Goal: Task Accomplishment & Management: Use online tool/utility

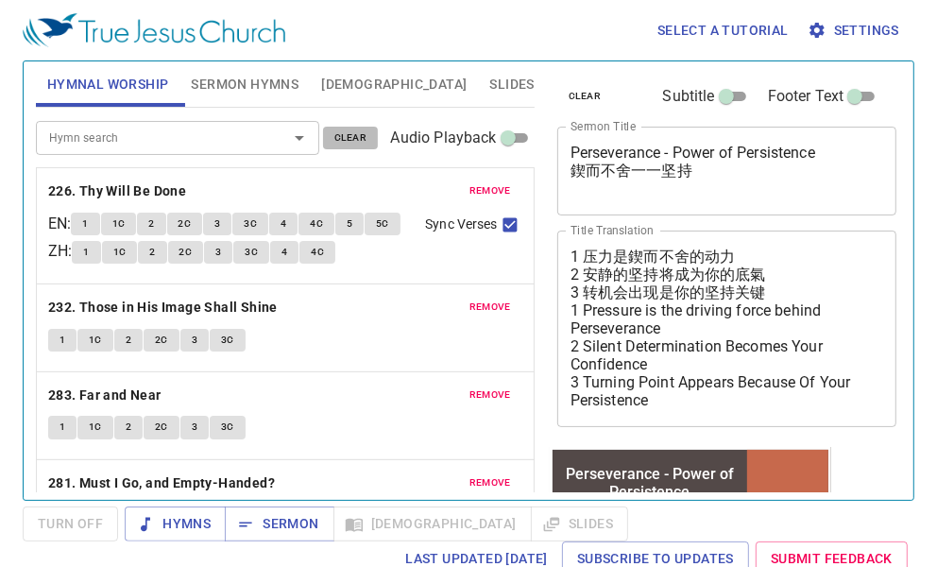
click at [340, 139] on span "clear" at bounding box center [350, 137] width 33 height 17
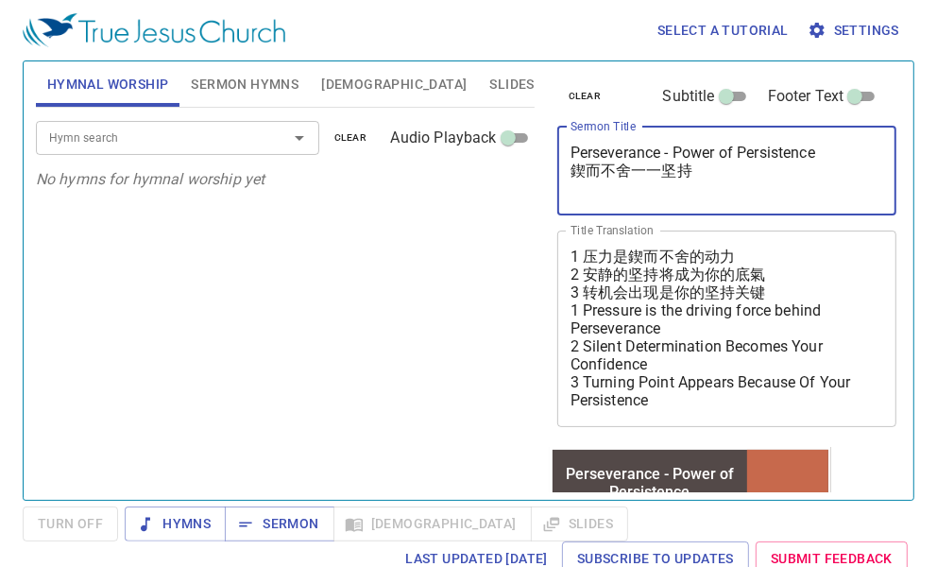
drag, startPoint x: 708, startPoint y: 193, endPoint x: 502, endPoint y: 151, distance: 210.1
click at [502, 151] on div "Hymnal Worship Sermon Hymns Bible Slides Hymn search Hymn search clear Audio Pl…" at bounding box center [468, 273] width 880 height 438
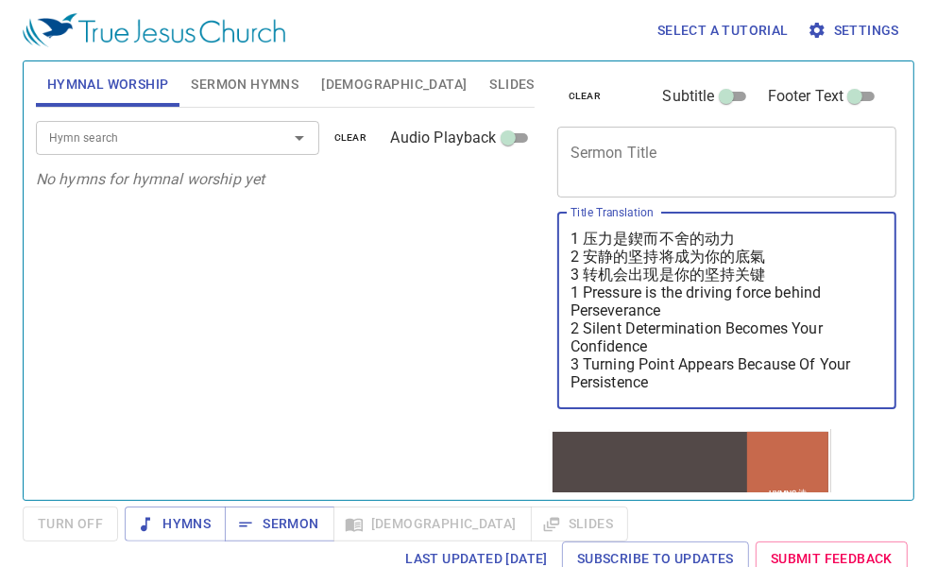
drag, startPoint x: 693, startPoint y: 376, endPoint x: 495, endPoint y: 219, distance: 252.8
click at [495, 219] on div "Hymnal Worship Sermon Hymns Bible Slides Hymn search Hymn search clear Audio Pl…" at bounding box center [468, 273] width 880 height 438
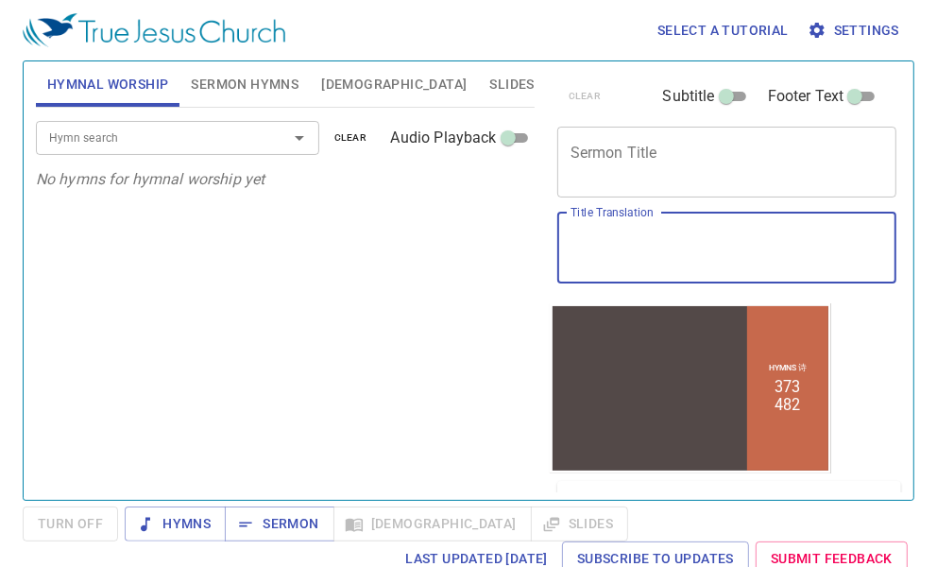
click at [242, 102] on button "Sermon Hymns" at bounding box center [244, 83] width 130 height 45
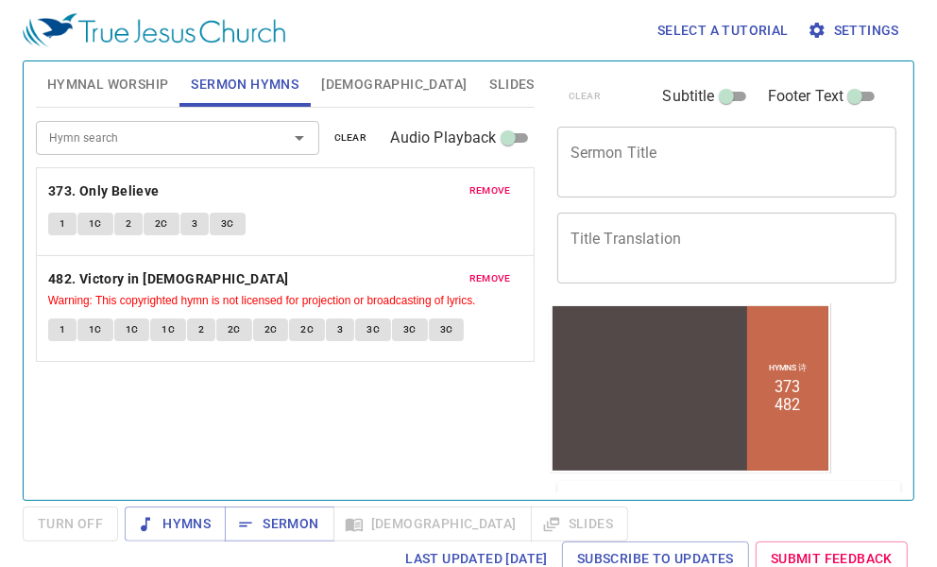
click at [345, 130] on span "clear" at bounding box center [350, 137] width 33 height 17
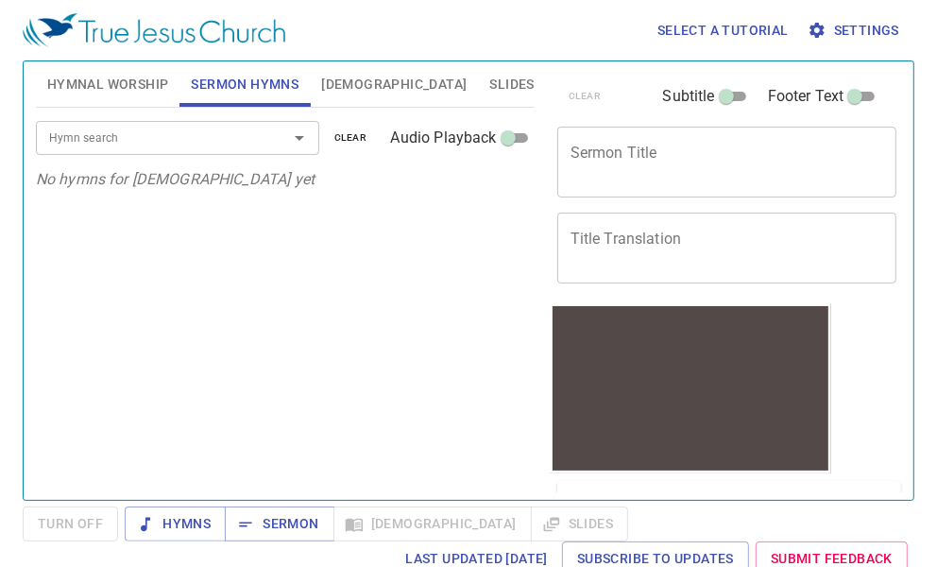
click at [331, 223] on div "Hymn search Hymn search clear Audio Playback No hymns for sermon yet" at bounding box center [285, 296] width 499 height 376
click at [139, 91] on span "Hymnal Worship" at bounding box center [108, 85] width 122 height 24
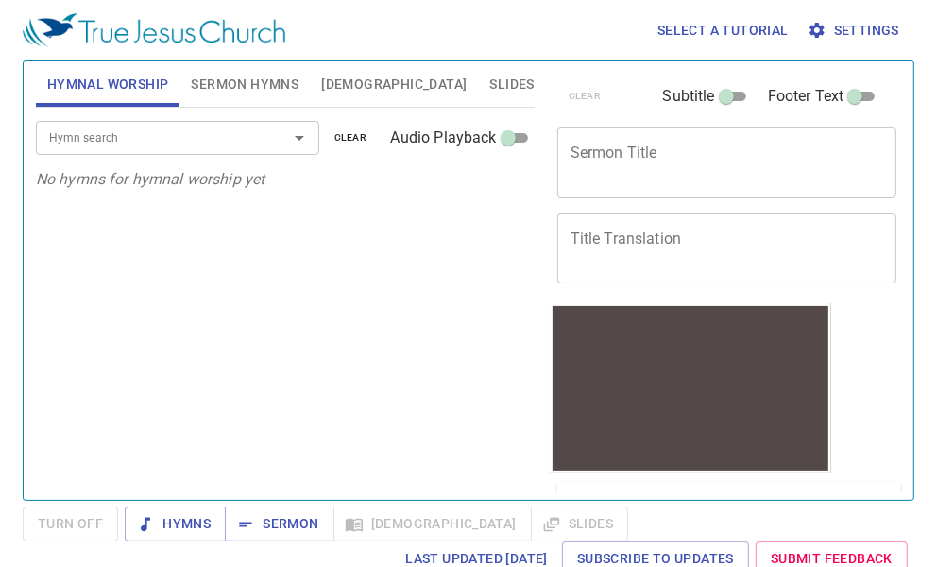
click at [511, 64] on div "Hymnal Worship Sermon Hymns Bible Slides" at bounding box center [285, 83] width 499 height 45
click at [233, 89] on span "Sermon Hymns" at bounding box center [245, 85] width 108 height 24
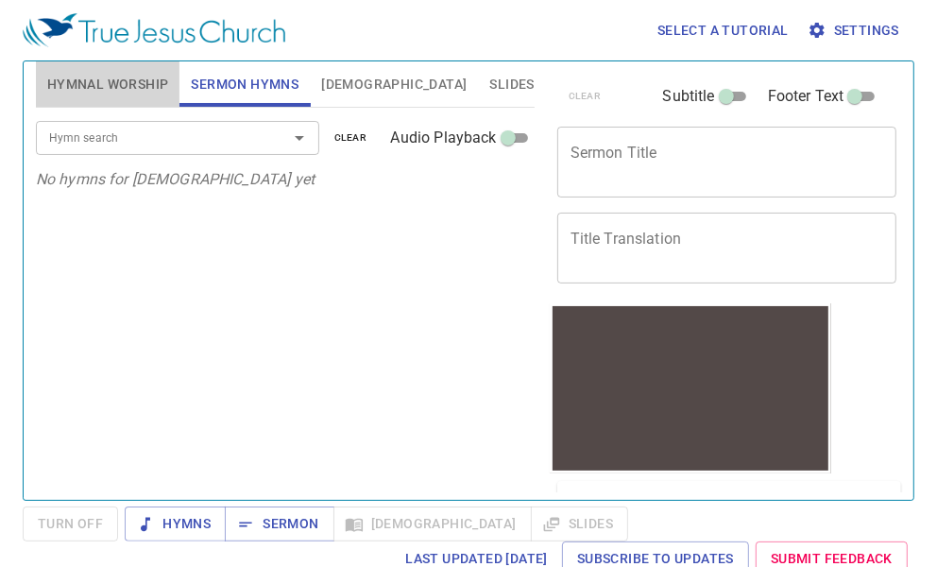
click at [128, 81] on span "Hymnal Worship" at bounding box center [108, 85] width 122 height 24
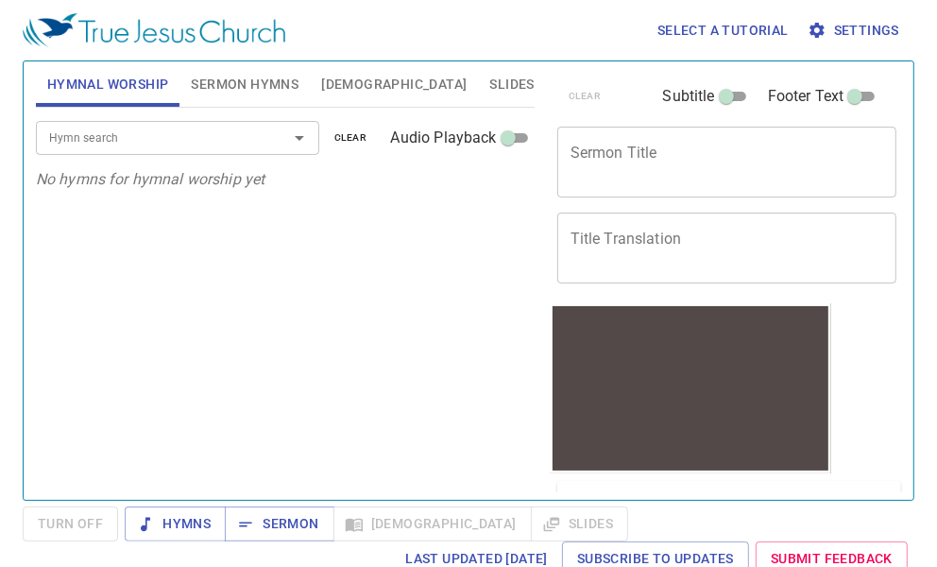
click at [221, 88] on span "Sermon Hymns" at bounding box center [245, 85] width 108 height 24
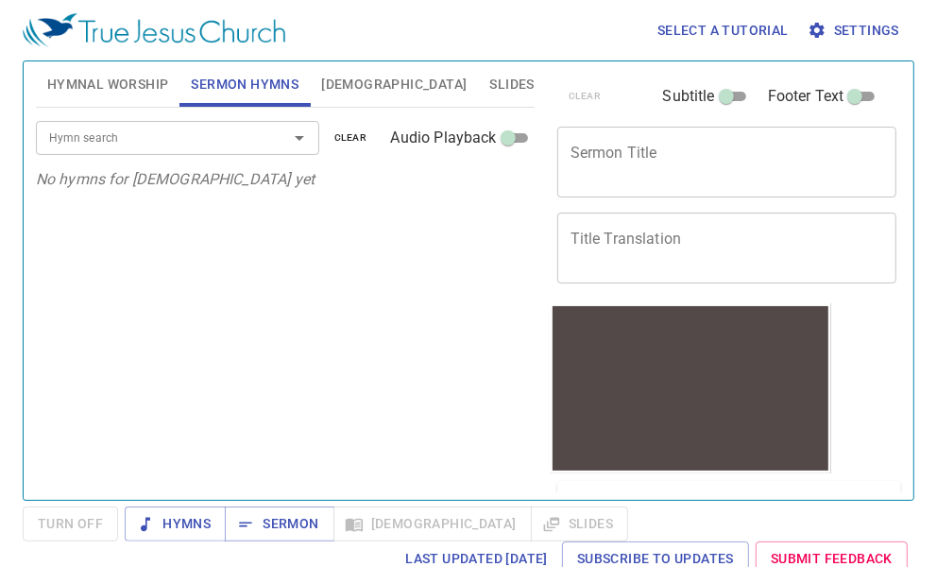
click at [145, 82] on span "Hymnal Worship" at bounding box center [108, 85] width 122 height 24
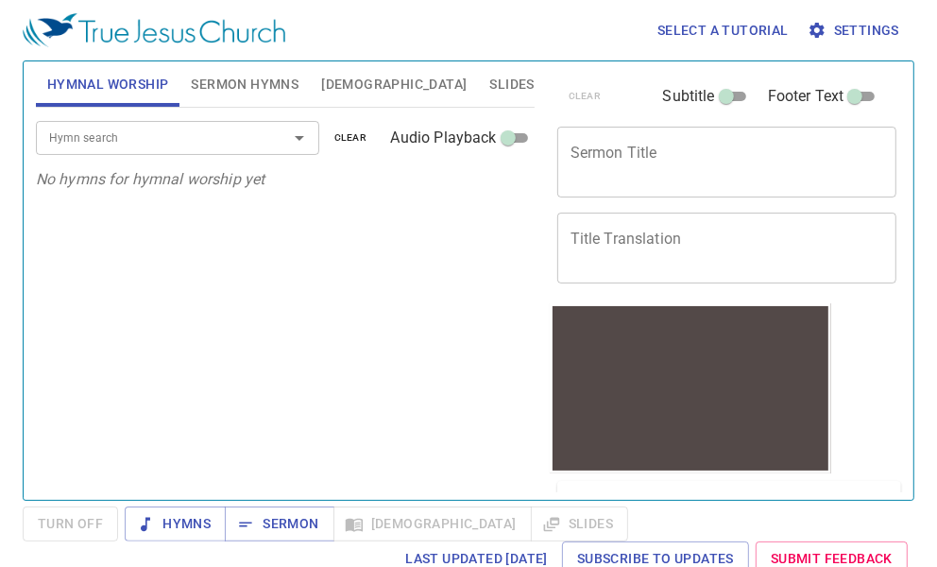
click at [767, 176] on textarea "Sermon Title" at bounding box center [727, 162] width 314 height 36
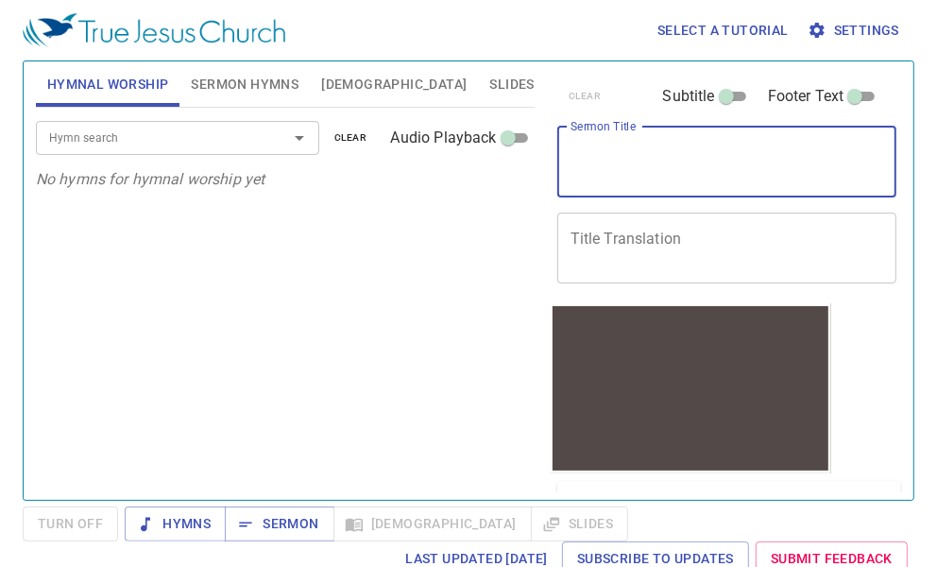
paste textarea "讓我走得更遠 Let Me Go Further"
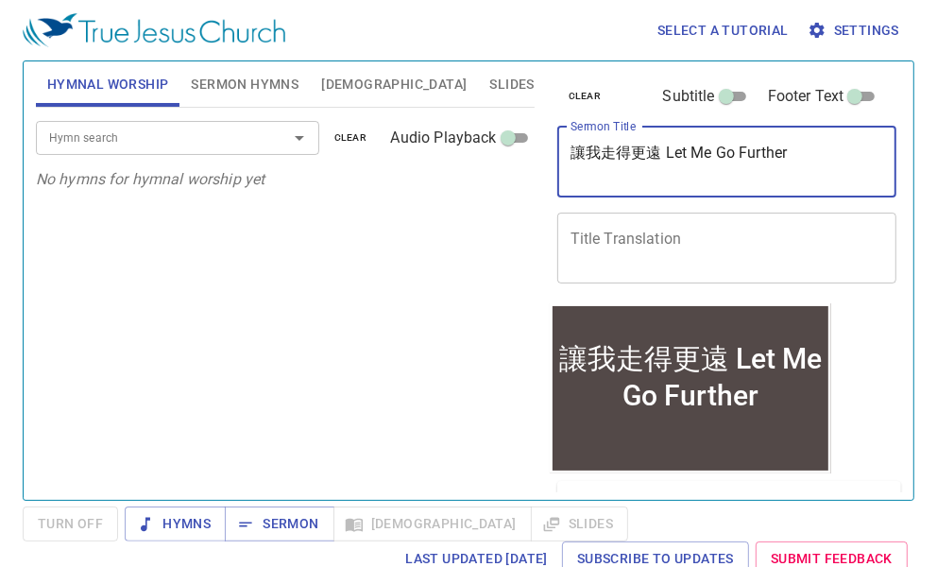
click at [609, 230] on textarea "Title Translation" at bounding box center [727, 248] width 314 height 36
drag, startPoint x: 668, startPoint y: 149, endPoint x: 818, endPoint y: 151, distance: 150.2
click at [818, 151] on textarea "讓我走得更遠 Let Me Go Further" at bounding box center [727, 162] width 314 height 36
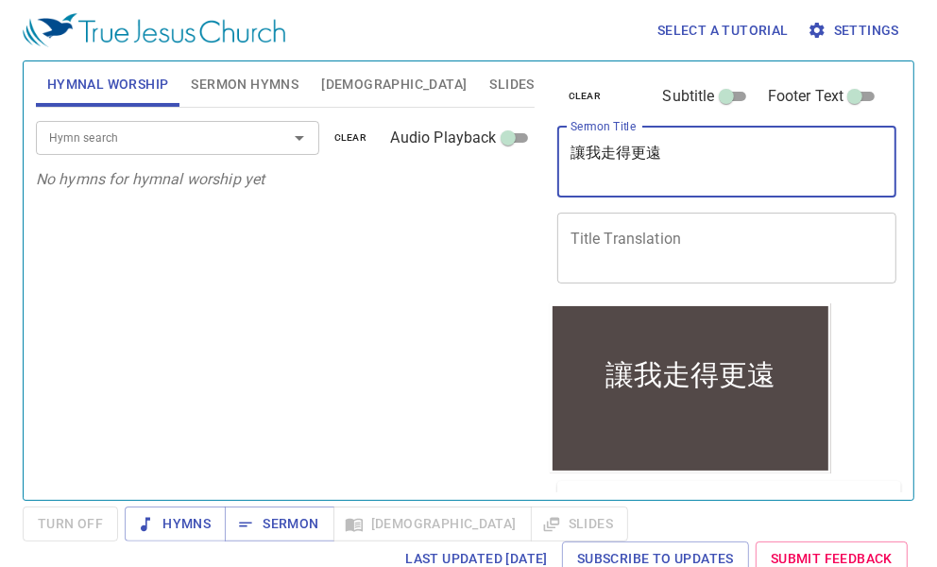
type textarea "讓我走得更遠"
click at [671, 234] on textarea "Title Translation" at bounding box center [727, 248] width 314 height 36
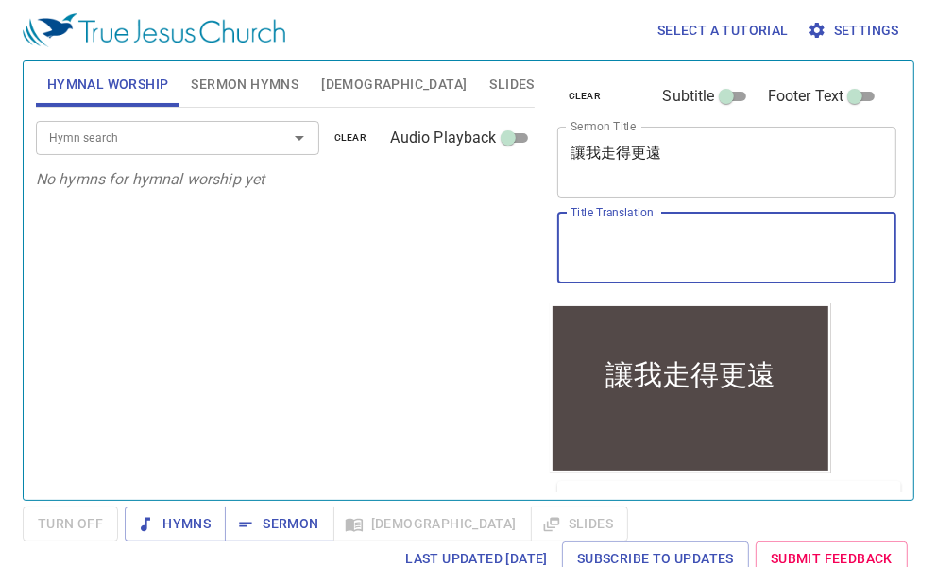
paste textarea "Let Me Go Further"
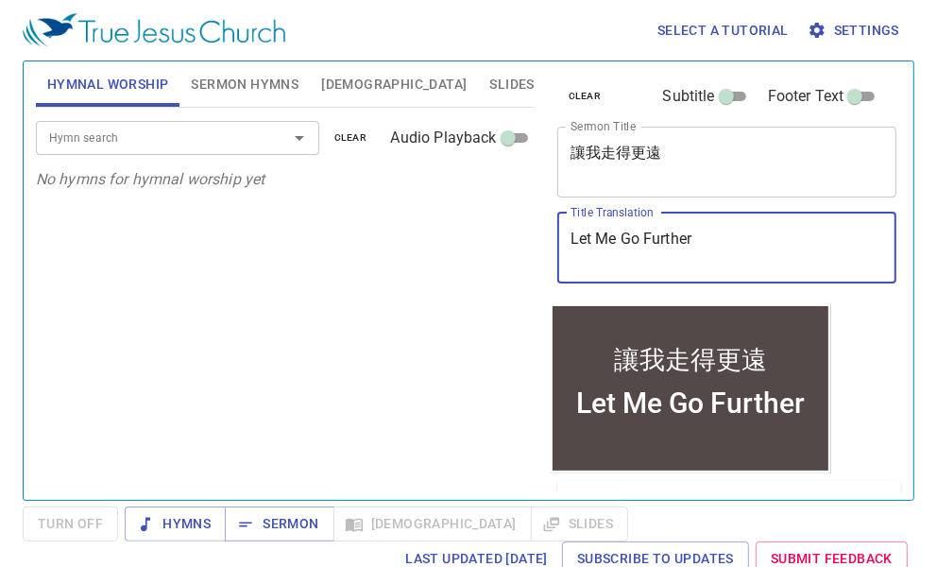
drag, startPoint x: 571, startPoint y: 232, endPoint x: 526, endPoint y: 232, distance: 45.3
click at [526, 232] on div "Hymnal Worship Sermon Hymns Bible Slides Hymn search Hymn search clear Audio Pl…" at bounding box center [468, 273] width 880 height 438
type textarea "Let Me Go Further"
click at [694, 162] on textarea "讓我走得更遠" at bounding box center [727, 162] width 314 height 36
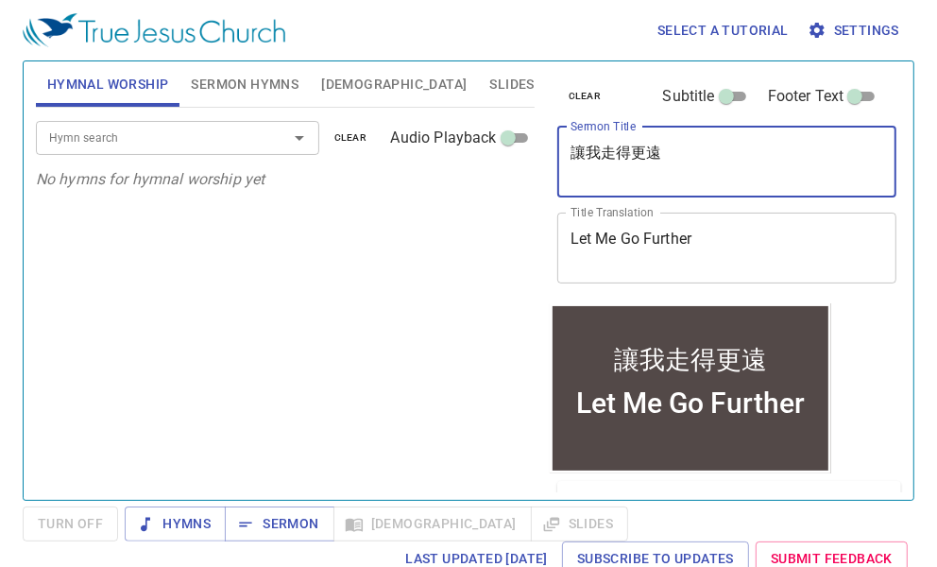
click at [696, 149] on textarea "讓我走得更遠" at bounding box center [727, 162] width 314 height 36
type textarea "讓我走得更遠"
click at [391, 323] on div "Hymn search Hymn search clear Audio Playback No hymns for hymnal worship yet" at bounding box center [285, 296] width 499 height 376
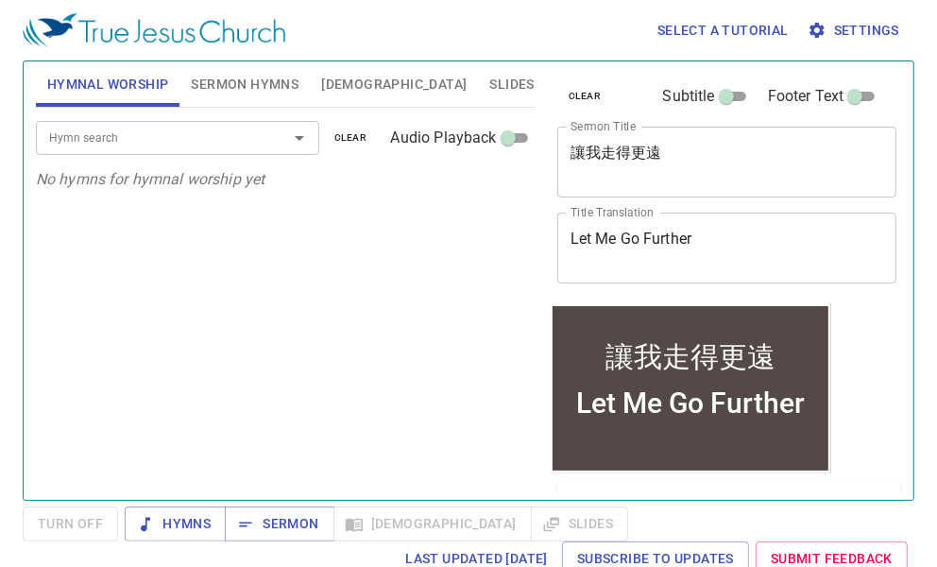
click at [229, 147] on input "Hymn search" at bounding box center [150, 138] width 216 height 22
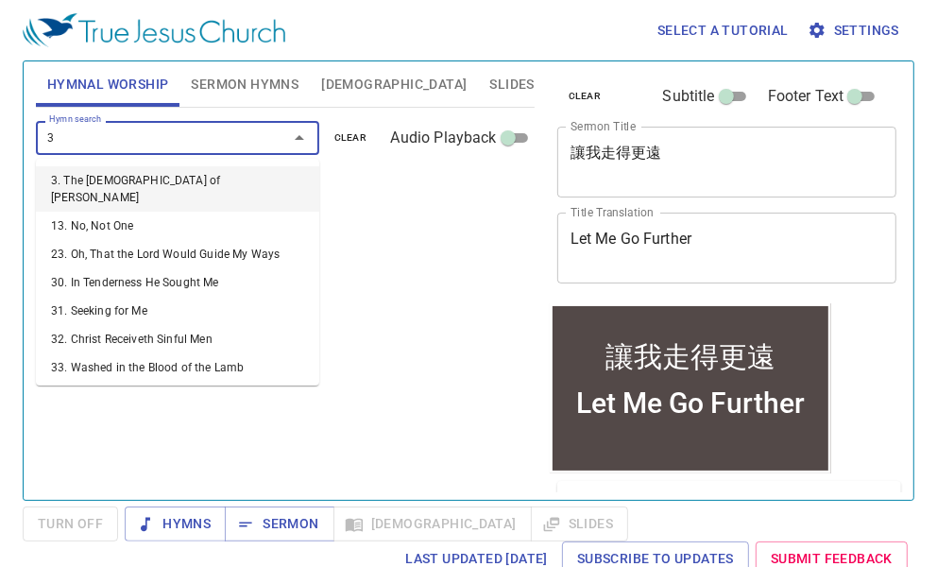
type input "33"
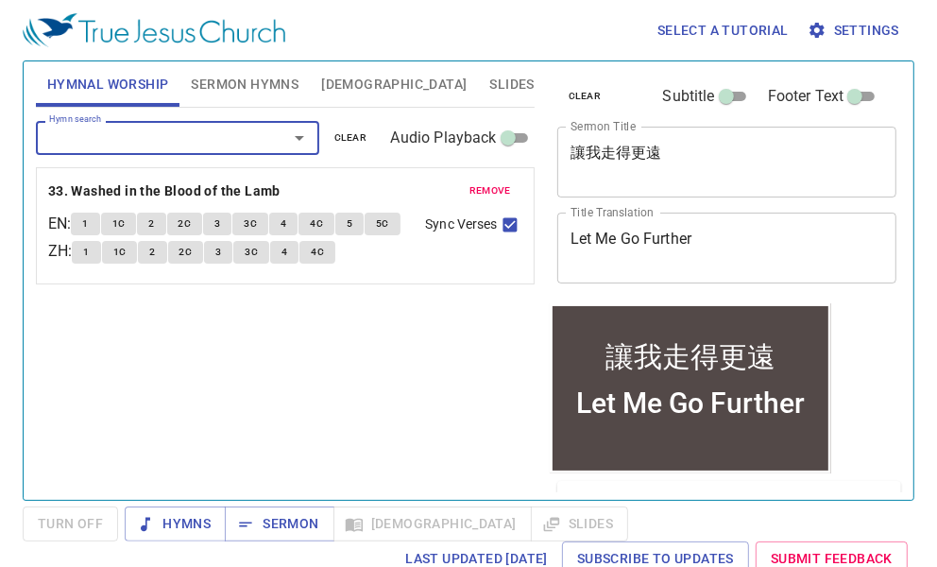
click at [489, 183] on span "remove" at bounding box center [490, 190] width 42 height 17
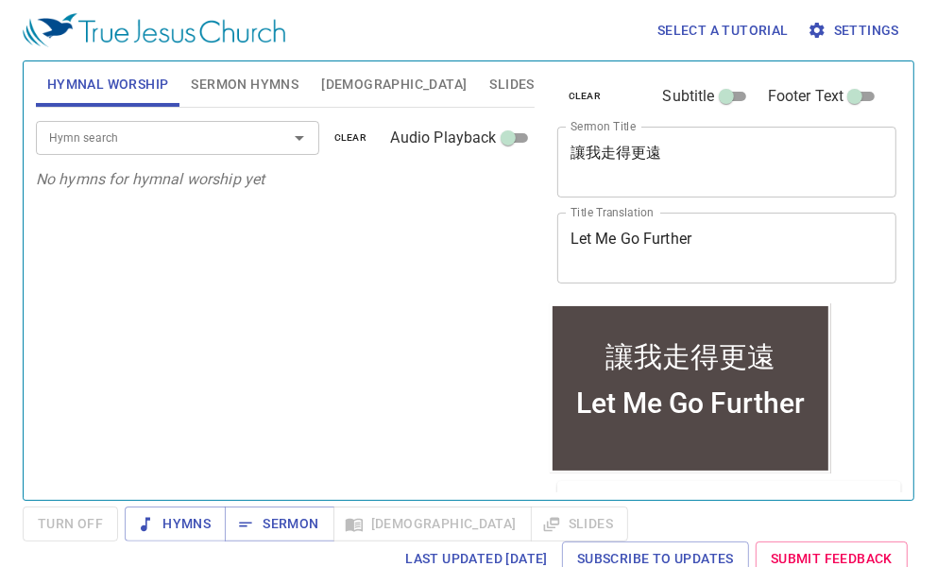
click at [238, 143] on input "Hymn search" at bounding box center [150, 138] width 216 height 22
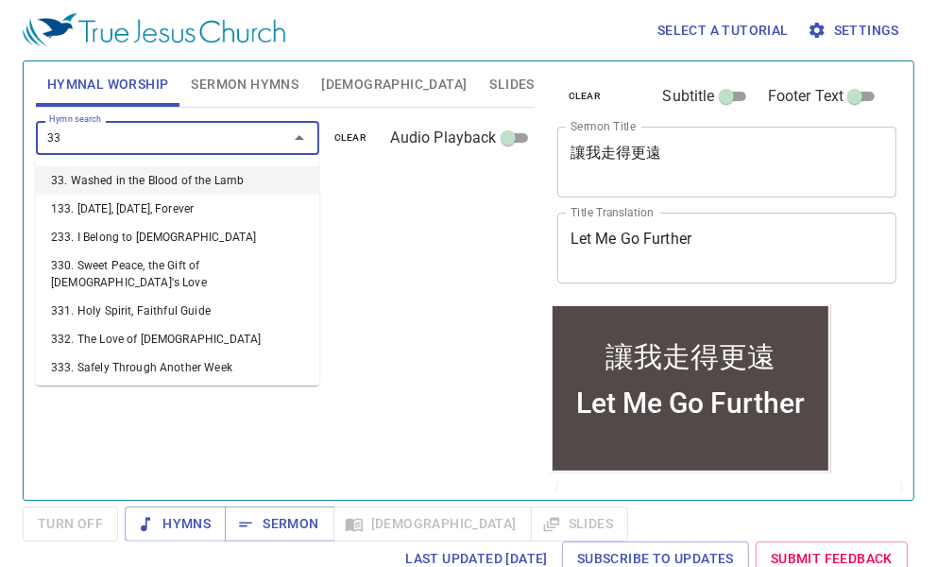
type input "333"
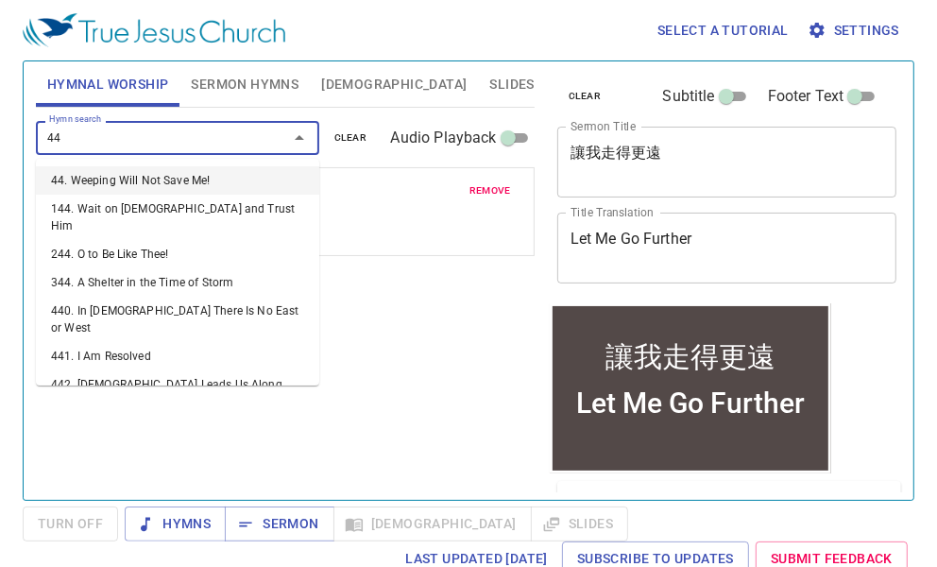
type input "442"
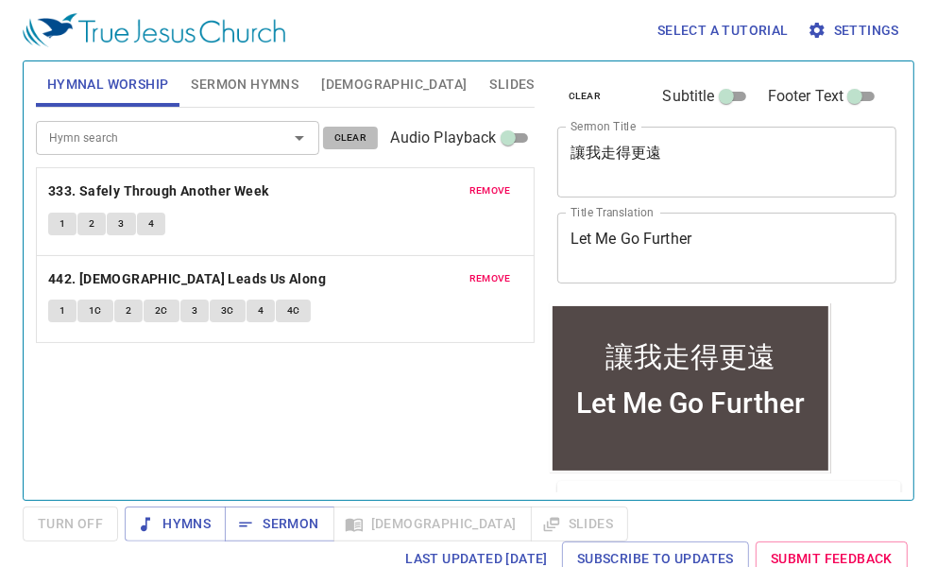
click at [354, 130] on span "clear" at bounding box center [350, 137] width 33 height 17
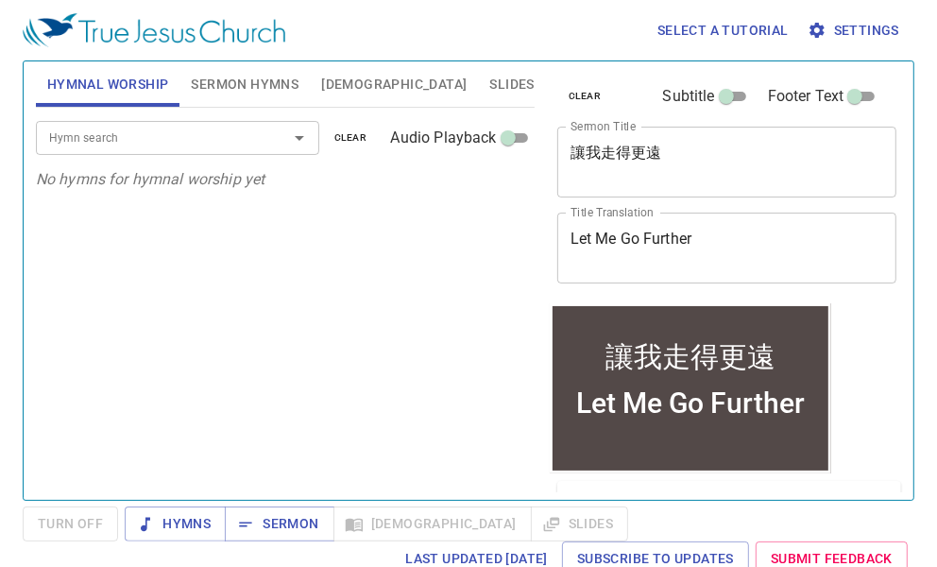
click at [258, 85] on span "Sermon Hymns" at bounding box center [245, 85] width 108 height 24
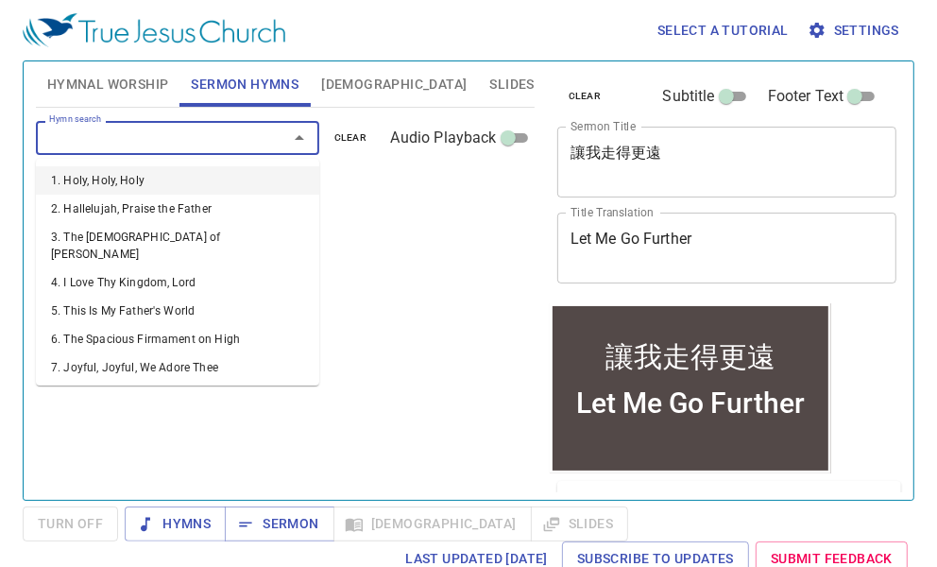
click at [214, 146] on input "Hymn search" at bounding box center [150, 138] width 216 height 22
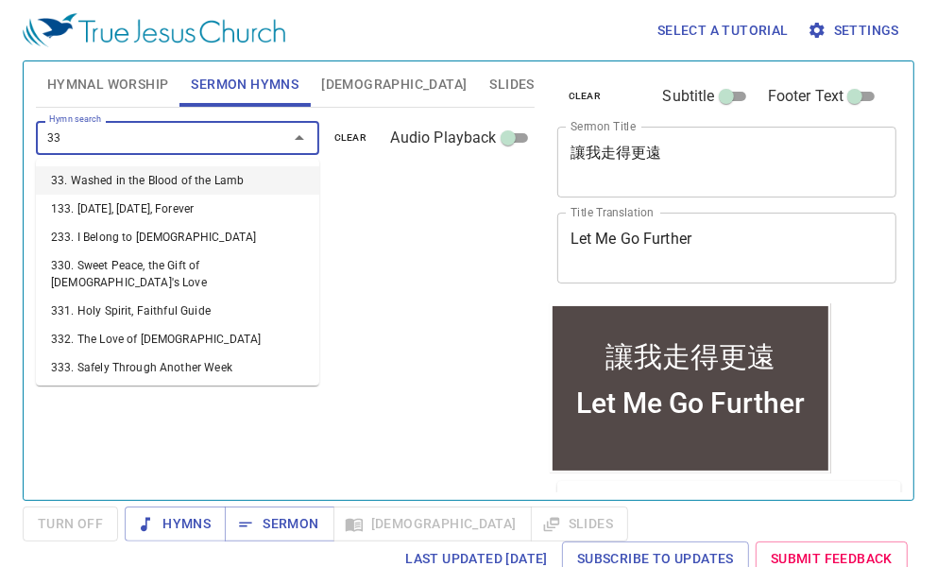
type input "333"
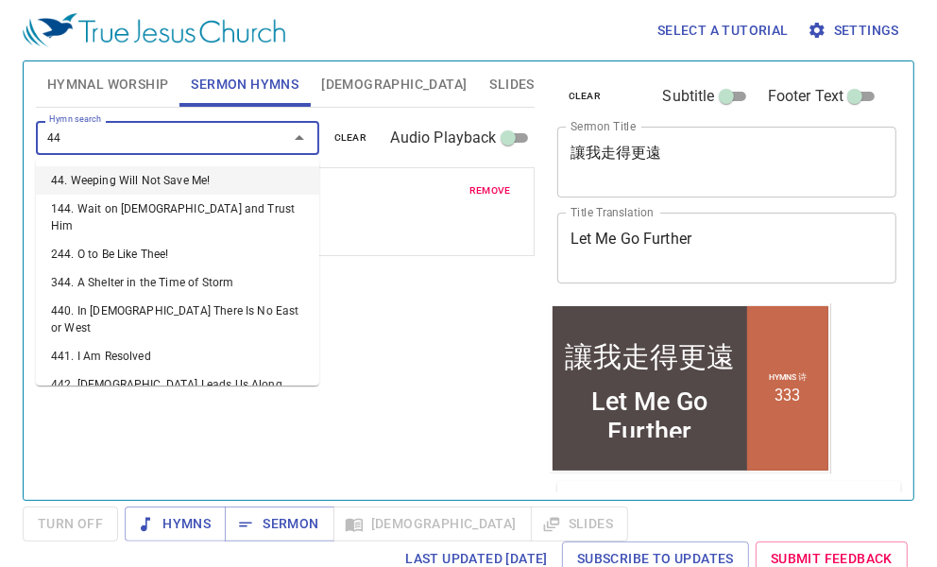
type input "442"
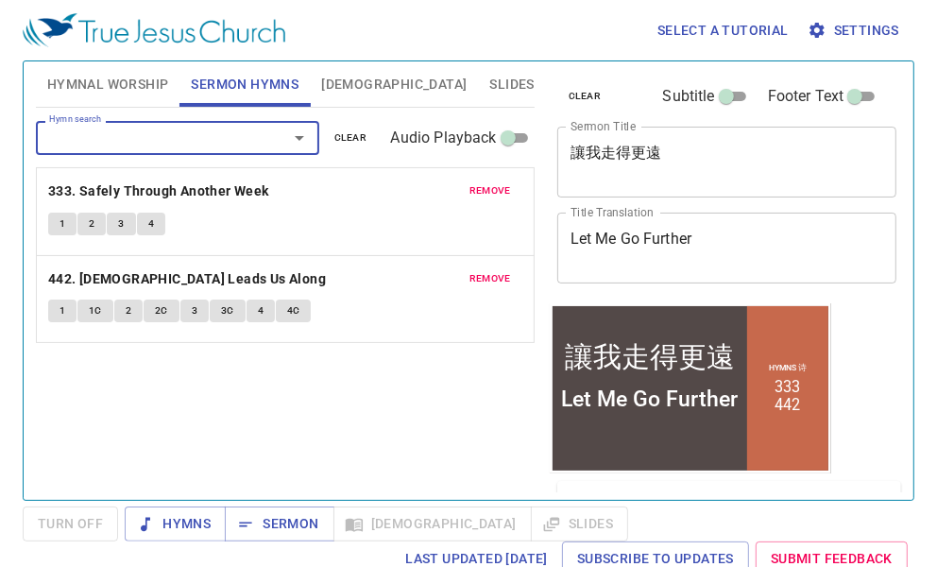
click at [134, 87] on span "Hymnal Worship" at bounding box center [108, 85] width 122 height 24
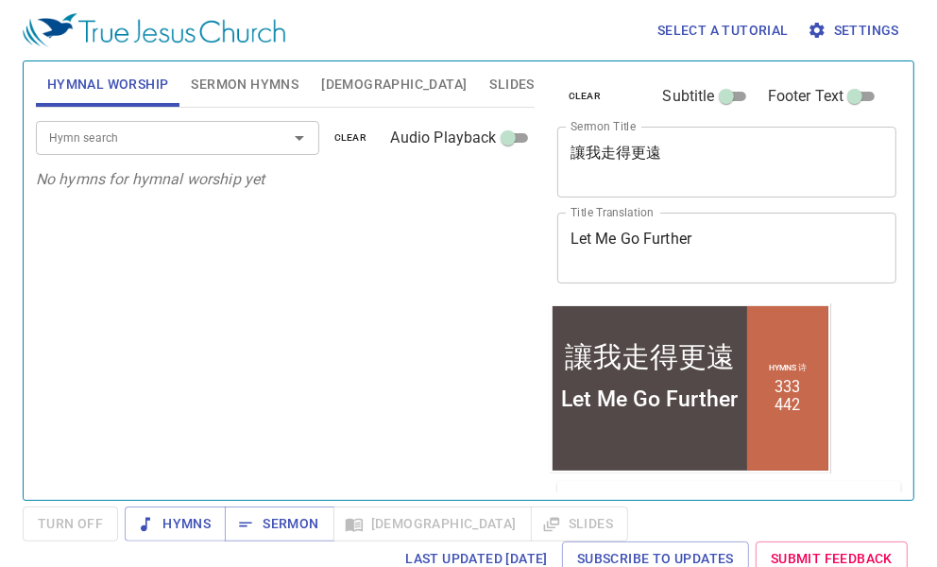
click at [130, 124] on div "Hymn search" at bounding box center [177, 137] width 283 height 33
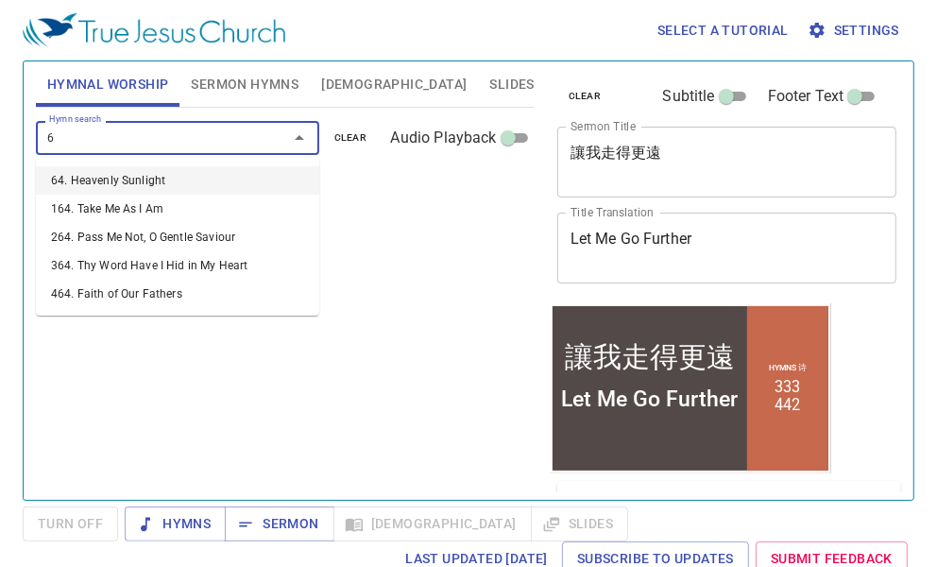
type input "64"
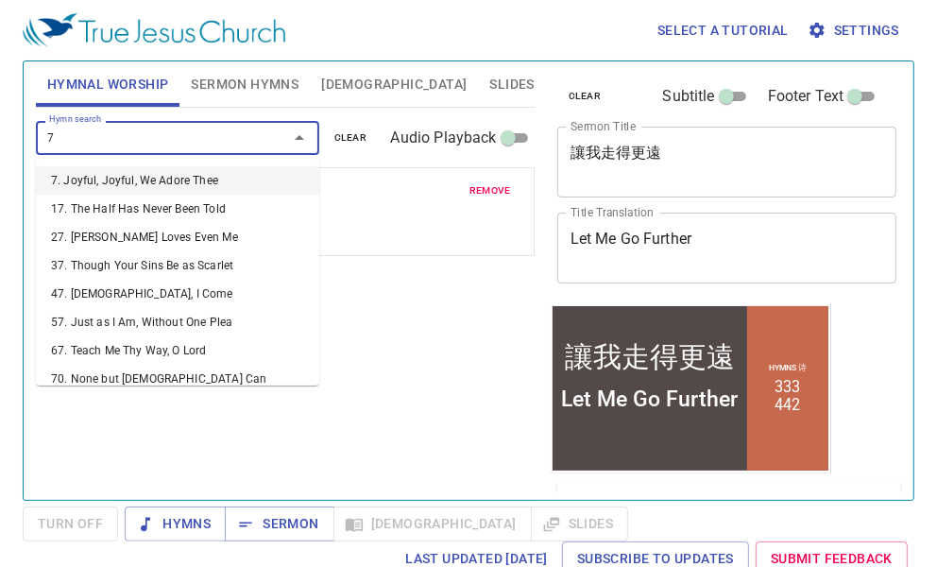
type input "70"
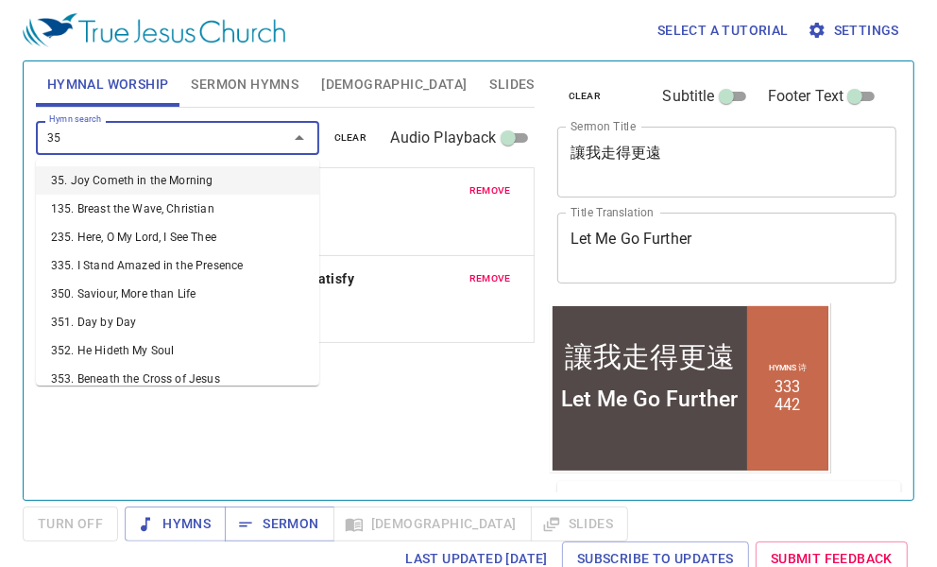
type input "358"
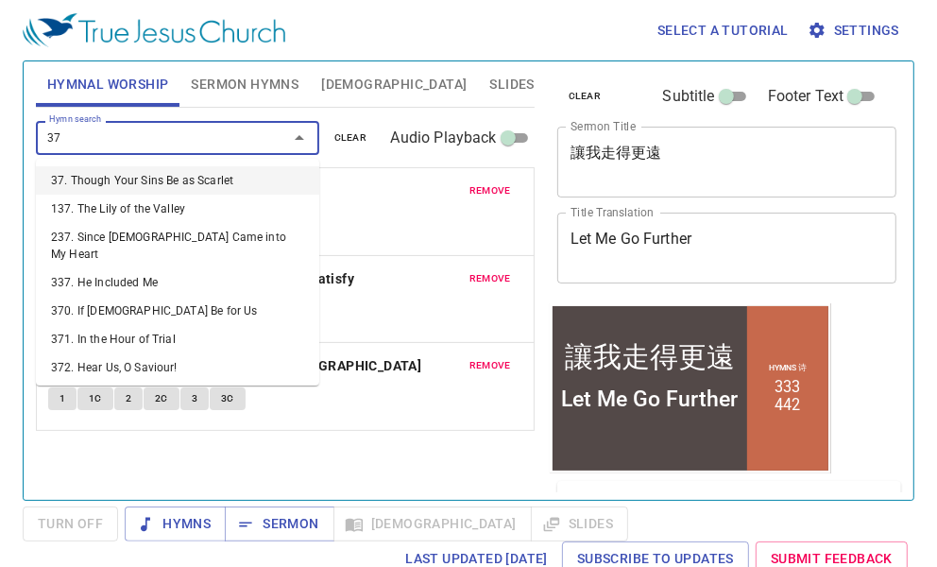
type input "379"
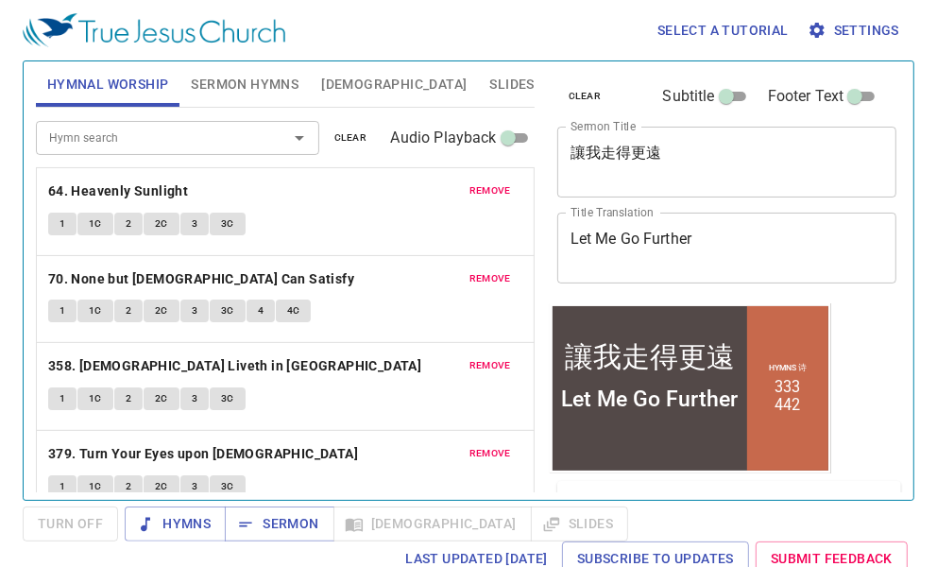
click at [478, 62] on button "Slides" at bounding box center [511, 83] width 67 height 45
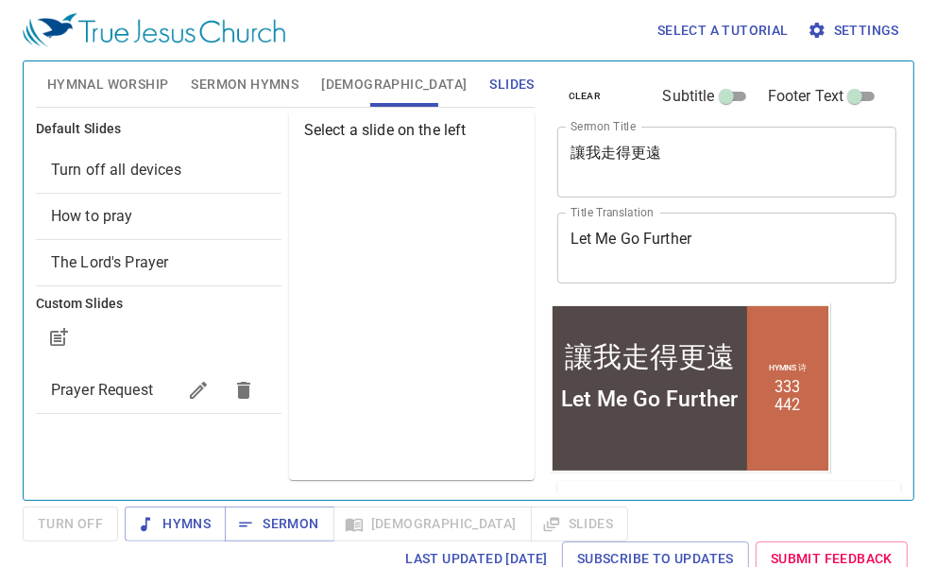
click at [111, 392] on span "Prayer Request" at bounding box center [102, 390] width 102 height 18
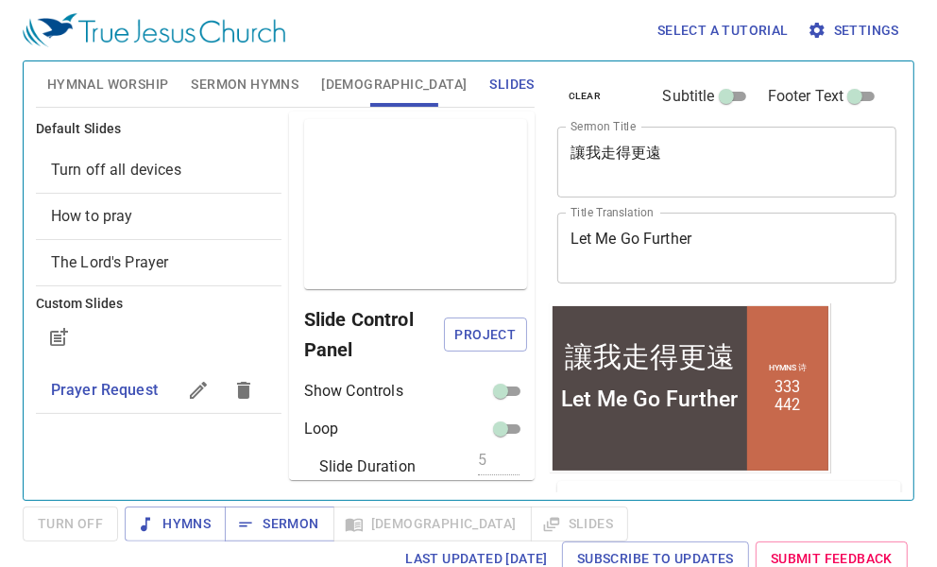
click at [120, 389] on span "Prayer Request" at bounding box center [104, 390] width 107 height 18
click at [459, 332] on span "Project" at bounding box center [485, 335] width 53 height 24
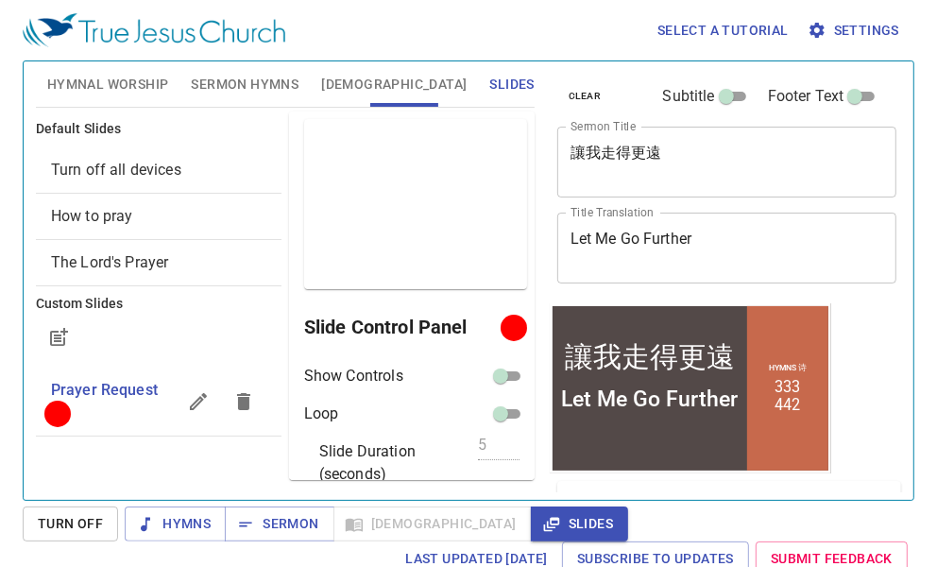
click at [930, 486] on div "Select a tutorial Settings Hymnal Worship Sermon Hymns Bible Slides Hymn search…" at bounding box center [468, 283] width 937 height 567
click at [225, 70] on button "Sermon Hymns" at bounding box center [244, 83] width 130 height 45
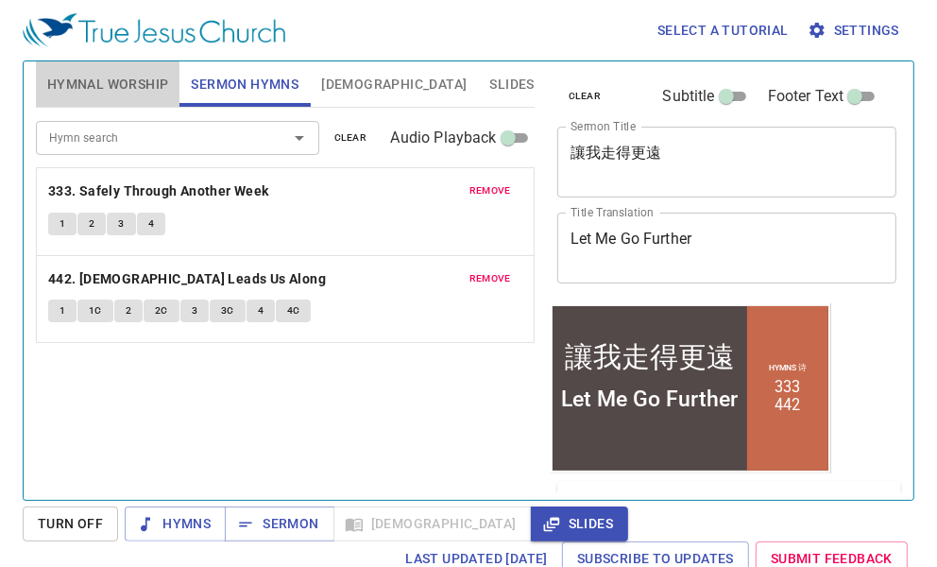
click at [117, 97] on button "Hymnal Worship" at bounding box center [108, 83] width 145 height 45
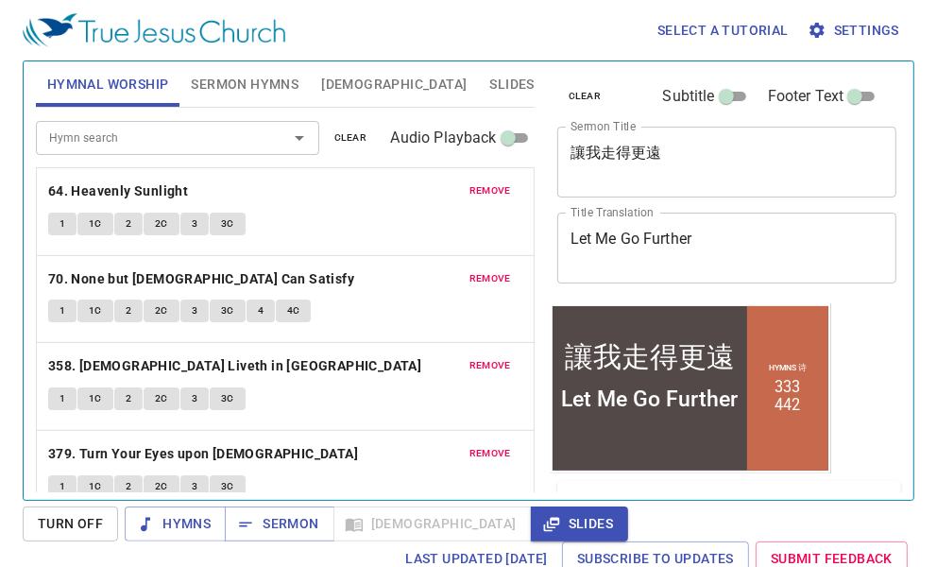
scroll to position [26, 0]
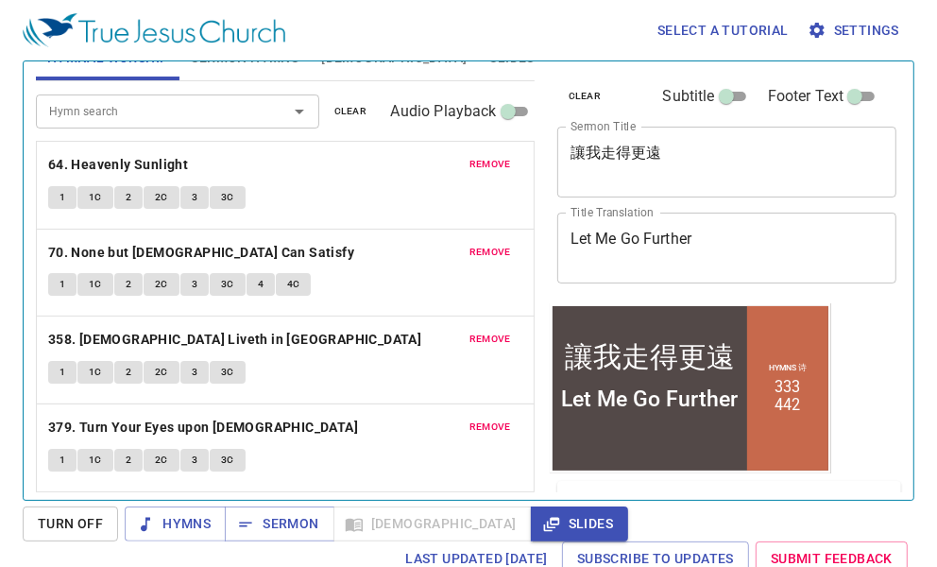
click at [348, 191] on div "1 1C 2 2C 3 3C" at bounding box center [285, 199] width 474 height 27
click at [183, 521] on span "Hymns" at bounding box center [175, 524] width 71 height 24
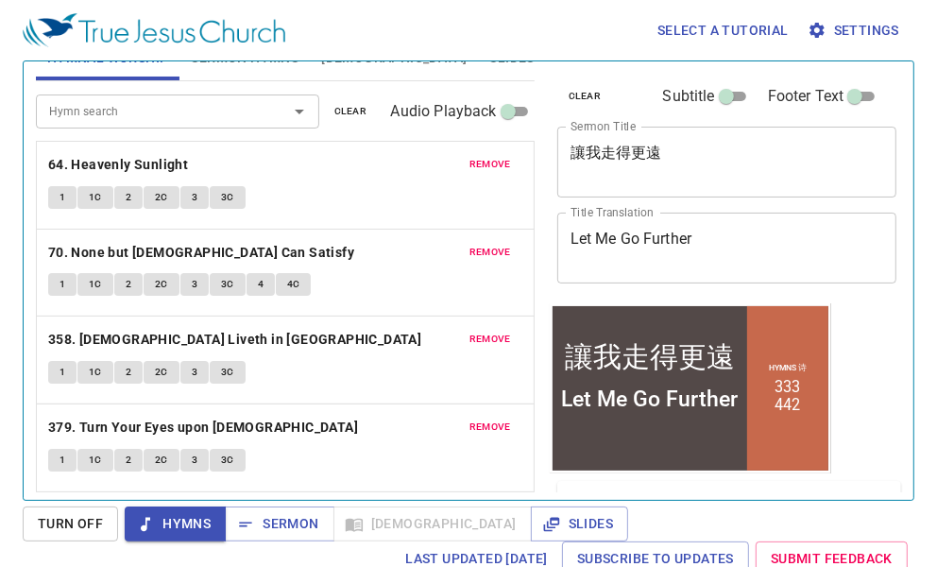
click at [98, 147] on div "remove 64. Heavenly Sunlight 1 1C 2 2C 3 3C" at bounding box center [285, 185] width 497 height 87
click at [101, 158] on b "64. Heavenly Sunlight" at bounding box center [118, 165] width 140 height 24
click at [51, 200] on button "1" at bounding box center [62, 197] width 28 height 23
click at [89, 198] on span "1C" at bounding box center [95, 197] width 13 height 17
click at [119, 186] on button "2" at bounding box center [128, 197] width 28 height 23
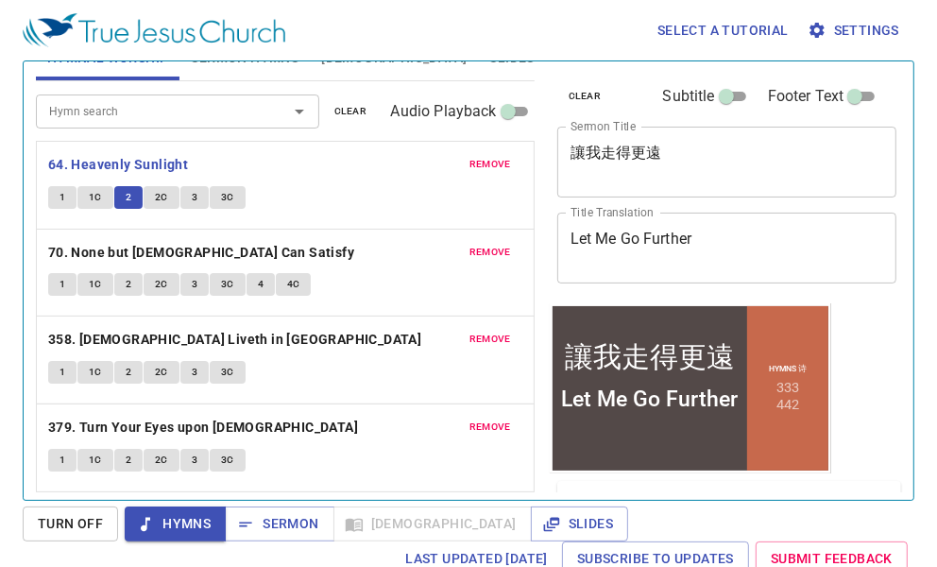
click at [162, 189] on span "2C" at bounding box center [161, 197] width 13 height 17
click at [194, 192] on span "3" at bounding box center [195, 197] width 6 height 17
click at [233, 194] on button "3C" at bounding box center [228, 197] width 36 height 23
click at [211, 263] on div "remove 70. None but Christ Can Satisfy 1 1C 2 2C 3 3C 4 4C" at bounding box center [285, 273] width 497 height 87
click at [211, 256] on b "70. None but [DEMOGRAPHIC_DATA] Can Satisfy" at bounding box center [201, 253] width 306 height 24
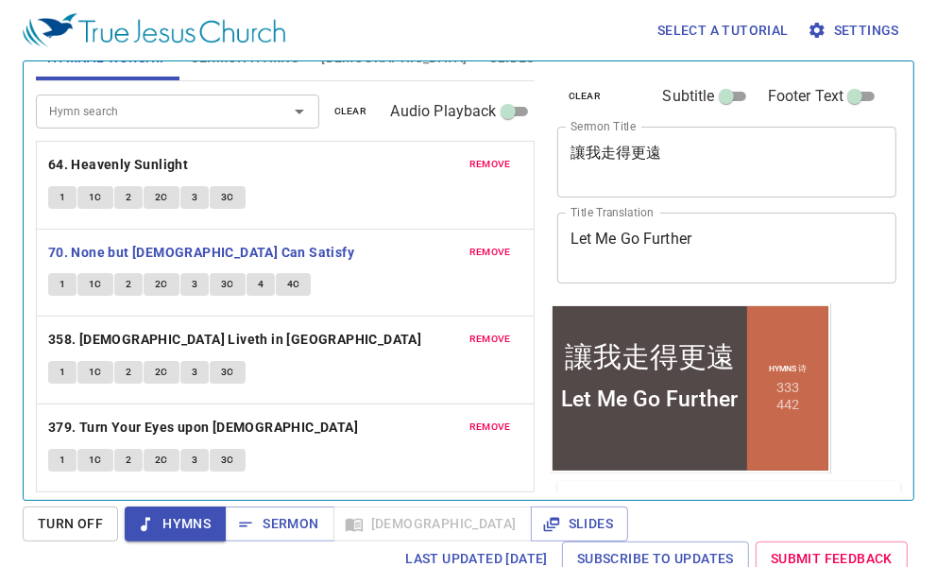
click at [71, 270] on div "remove 70. None but Christ Can Satisfy 1 1C 2 2C 3 3C 4 4C" at bounding box center [285, 273] width 497 height 87
click at [64, 280] on span "1" at bounding box center [63, 284] width 6 height 17
click at [99, 280] on span "1C" at bounding box center [95, 284] width 13 height 17
click at [123, 286] on button "2" at bounding box center [128, 284] width 28 height 23
click at [153, 275] on button "2C" at bounding box center [162, 284] width 36 height 23
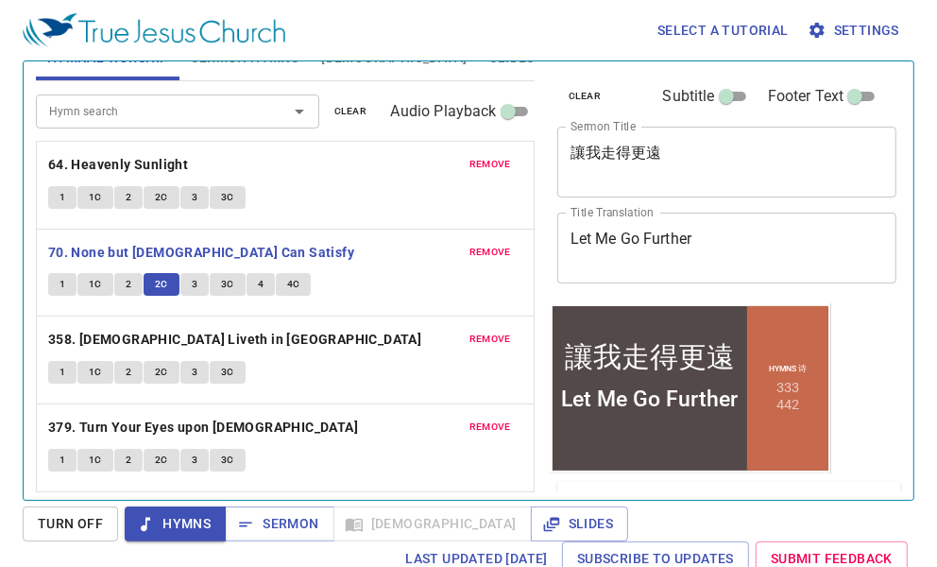
click at [199, 278] on button "3" at bounding box center [194, 284] width 28 height 23
click at [218, 285] on button "3C" at bounding box center [228, 284] width 36 height 23
click at [269, 278] on button "4" at bounding box center [261, 284] width 28 height 23
click at [272, 268] on div "remove 70. None but Christ Can Satisfy 1 1C 2 2C 3 3C 4 4C" at bounding box center [285, 273] width 497 height 87
click at [283, 279] on button "4C" at bounding box center [294, 284] width 36 height 23
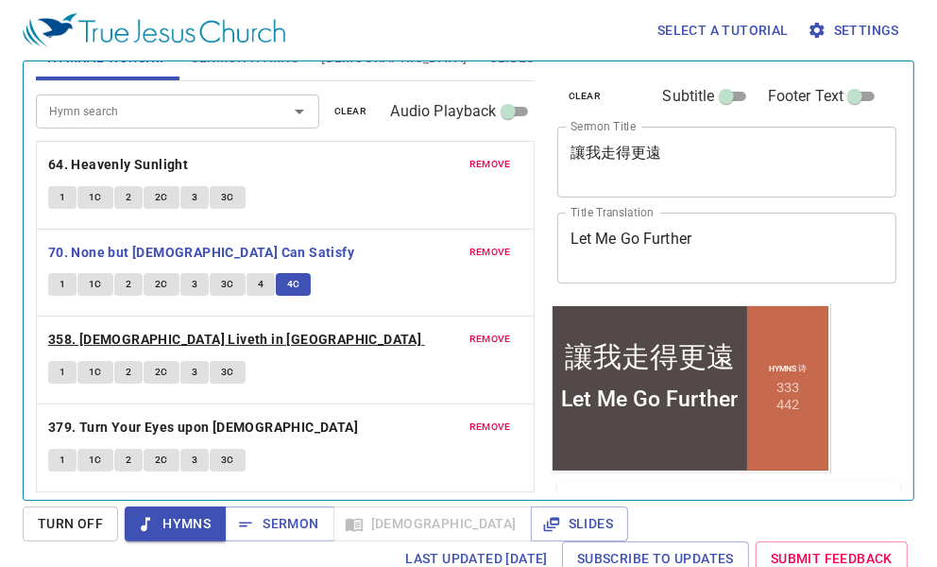
click at [158, 341] on b "358. [DEMOGRAPHIC_DATA] Liveth in [GEOGRAPHIC_DATA]" at bounding box center [234, 340] width 373 height 24
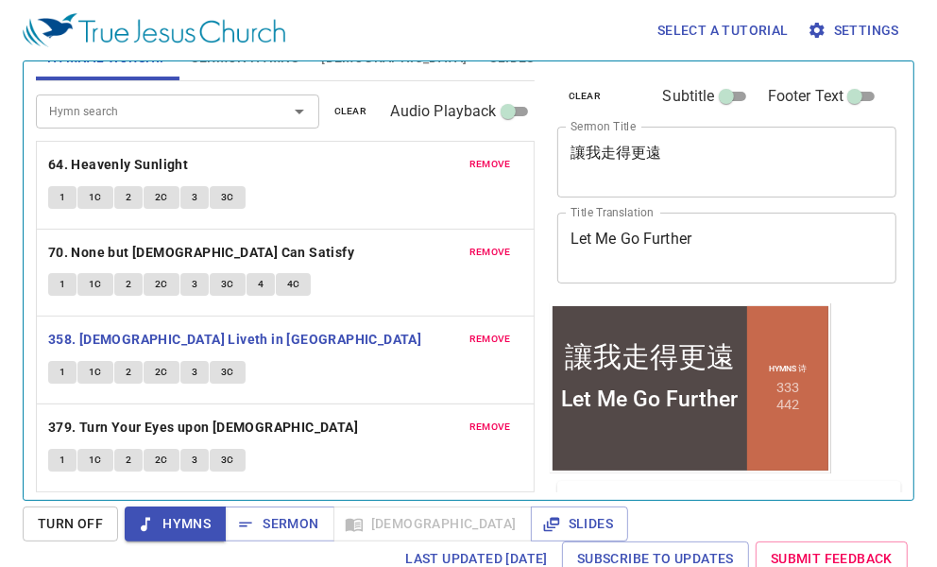
click at [67, 366] on button "1" at bounding box center [62, 372] width 28 height 23
click at [82, 374] on button "1C" at bounding box center [95, 372] width 36 height 23
click at [140, 366] on button "2" at bounding box center [128, 372] width 28 height 23
click at [145, 365] on button "2C" at bounding box center [162, 372] width 36 height 23
click at [185, 363] on button "3" at bounding box center [194, 372] width 28 height 23
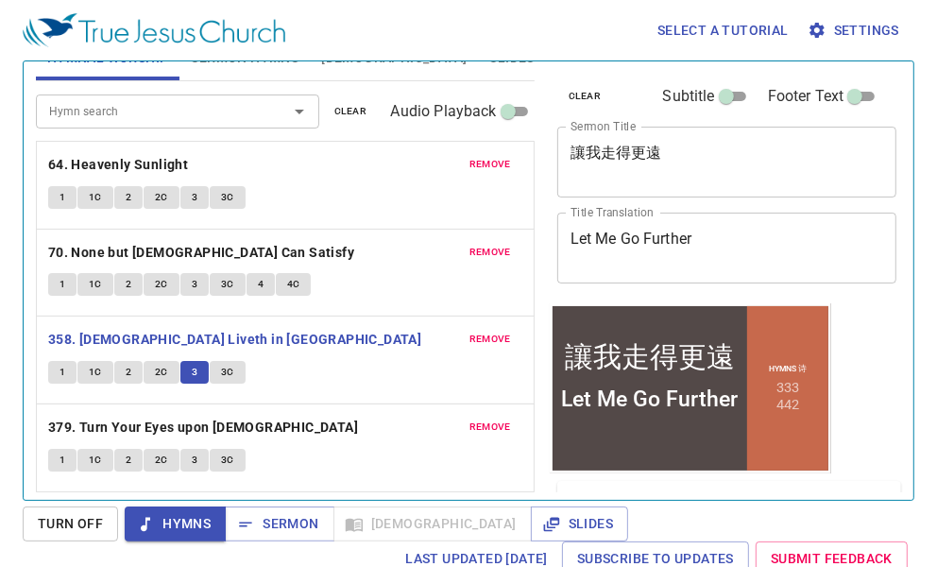
click at [225, 364] on span "3C" at bounding box center [227, 372] width 13 height 17
click at [79, 417] on b "379. Turn Your Eyes upon [DEMOGRAPHIC_DATA]" at bounding box center [203, 428] width 310 height 24
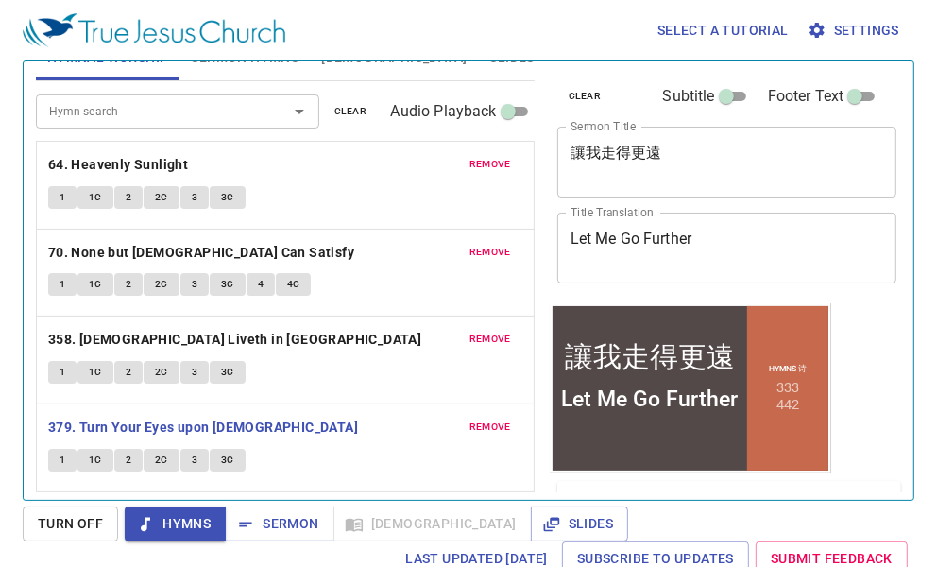
click at [64, 459] on span "1" at bounding box center [63, 459] width 6 height 17
click at [318, 376] on div "1 1C 2 2C 3 3C" at bounding box center [285, 374] width 474 height 27
click at [94, 456] on span "1C" at bounding box center [95, 459] width 13 height 17
click at [322, 342] on p "358. [DEMOGRAPHIC_DATA] Liveth in [GEOGRAPHIC_DATA]" at bounding box center [285, 340] width 474 height 24
click at [200, 451] on button "3" at bounding box center [194, 460] width 28 height 23
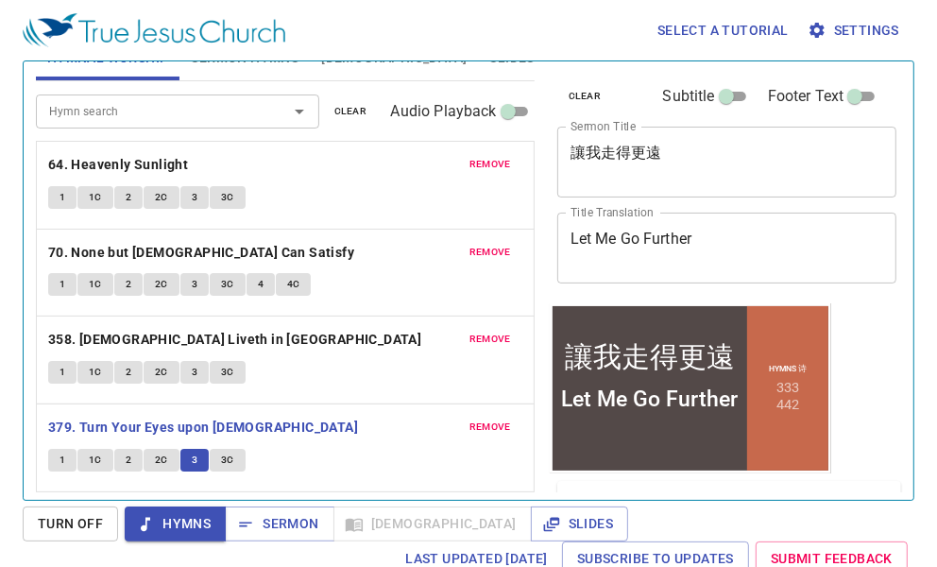
drag, startPoint x: 344, startPoint y: 354, endPoint x: 343, endPoint y: 365, distance: 10.4
click at [344, 354] on div "remove 358. Christ Liveth in Me 1 1C 2 2C 3 3C" at bounding box center [285, 359] width 497 height 87
click at [234, 454] on button "3C" at bounding box center [228, 460] width 36 height 23
click at [279, 392] on div "remove 358. Christ Liveth in Me 1 1C 2 2C 3 3C" at bounding box center [285, 359] width 497 height 87
click at [164, 515] on span "Hymns" at bounding box center [175, 524] width 71 height 24
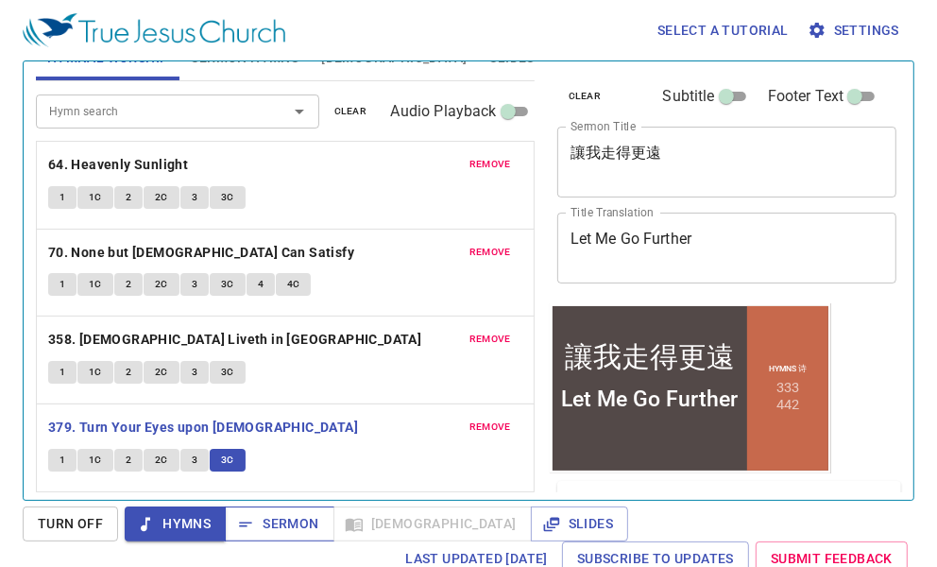
click at [249, 512] on span "Sermon" at bounding box center [279, 524] width 78 height 24
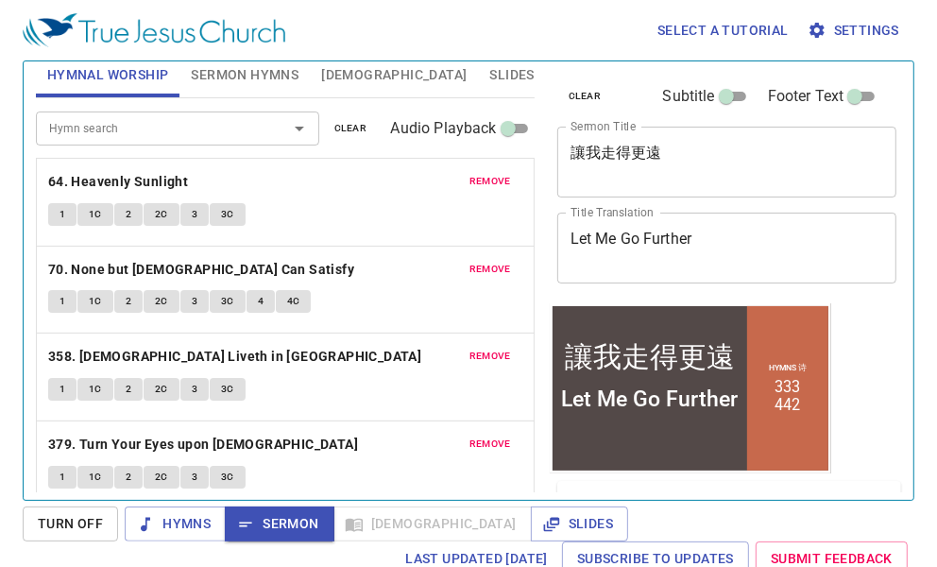
scroll to position [0, 0]
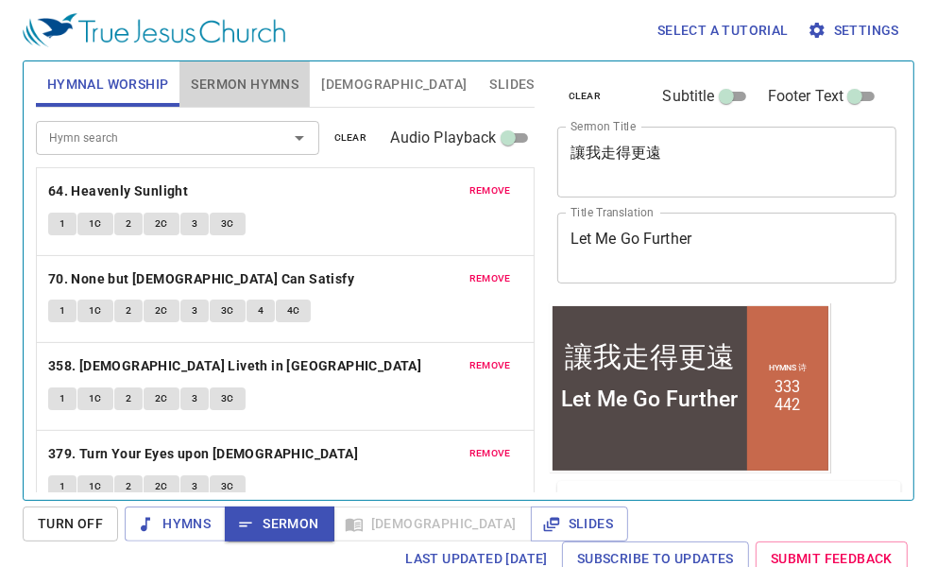
click at [236, 83] on span "Sermon Hymns" at bounding box center [245, 85] width 108 height 24
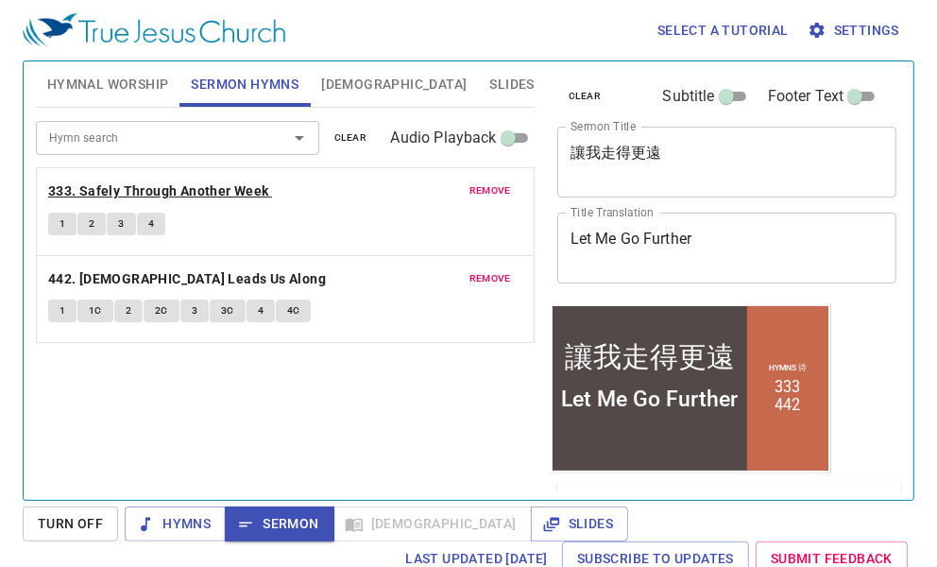
click at [128, 189] on b "333. Safely Through Another Week" at bounding box center [158, 191] width 221 height 24
click at [63, 230] on span "1" at bounding box center [63, 223] width 6 height 17
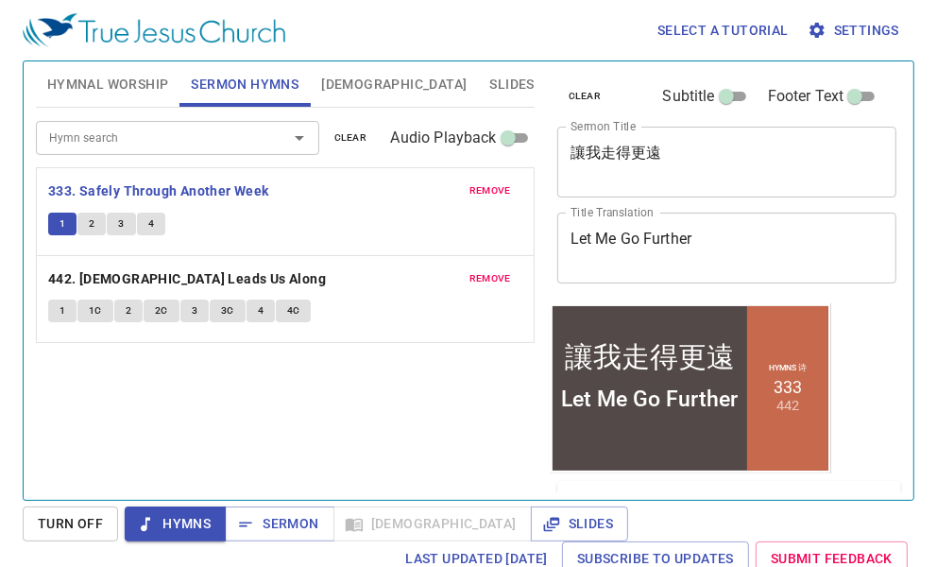
click at [478, 376] on div "Hymn search Hymn search clear Audio Playback remove 333. Safely Through Another…" at bounding box center [285, 296] width 499 height 376
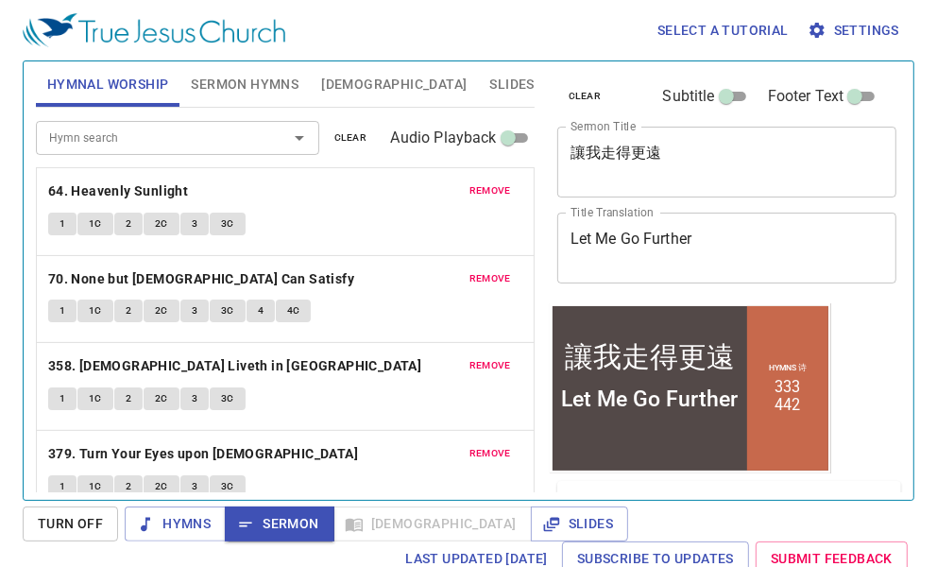
click at [486, 48] on div "Select a tutorial Settings" at bounding box center [465, 30] width 884 height 60
click at [346, 78] on span "[DEMOGRAPHIC_DATA]" at bounding box center [393, 85] width 145 height 24
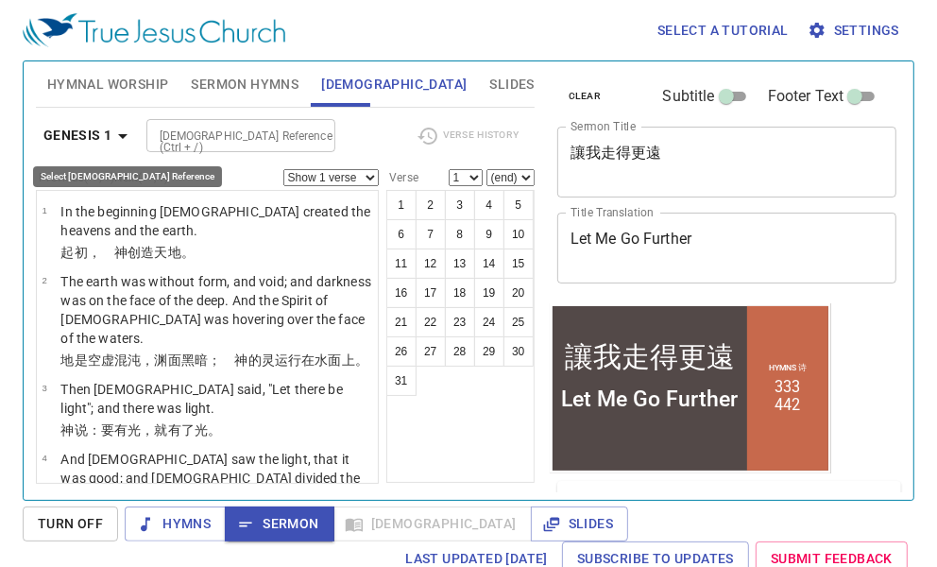
click at [111, 126] on icon "button" at bounding box center [122, 136] width 23 height 23
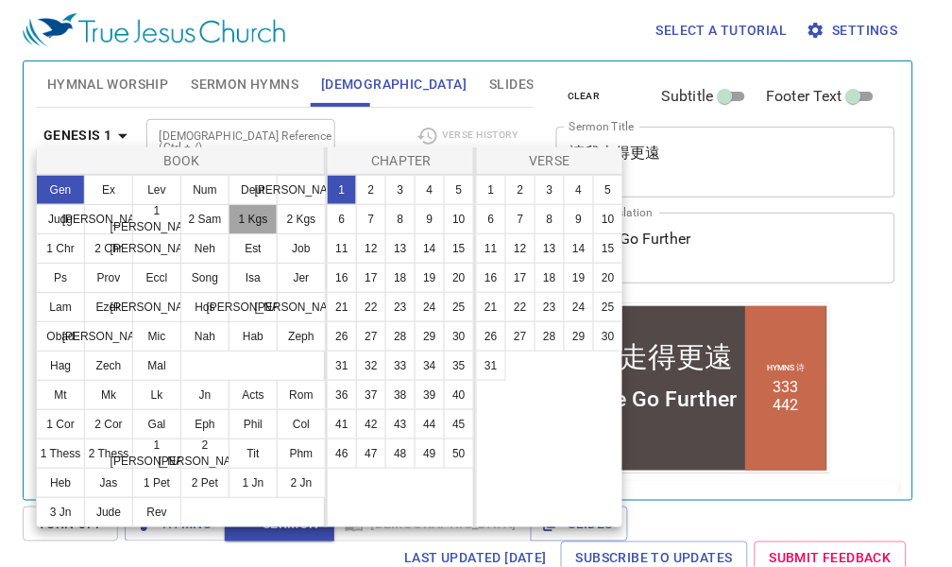
click at [229, 234] on button "1 Kgs" at bounding box center [253, 219] width 49 height 30
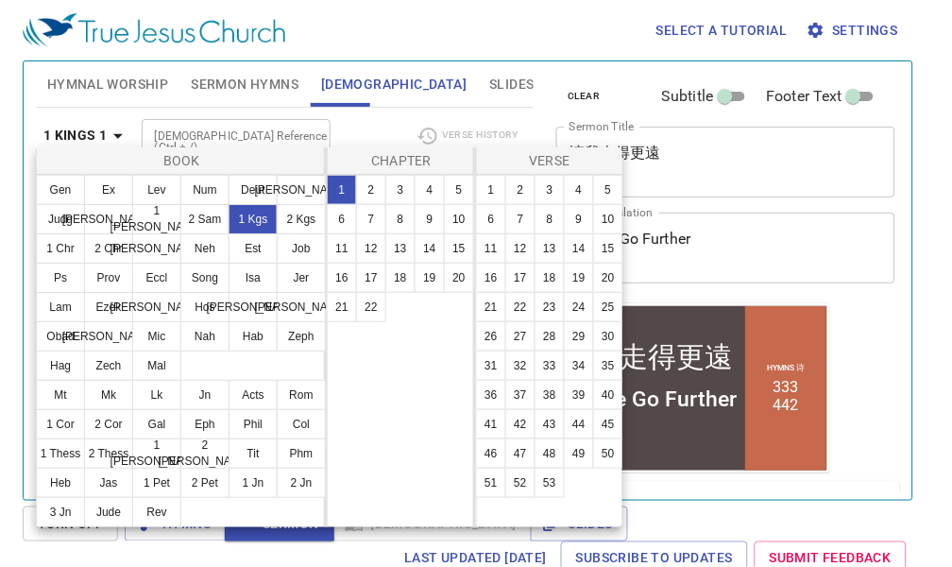
click at [497, 80] on div at bounding box center [476, 283] width 952 height 567
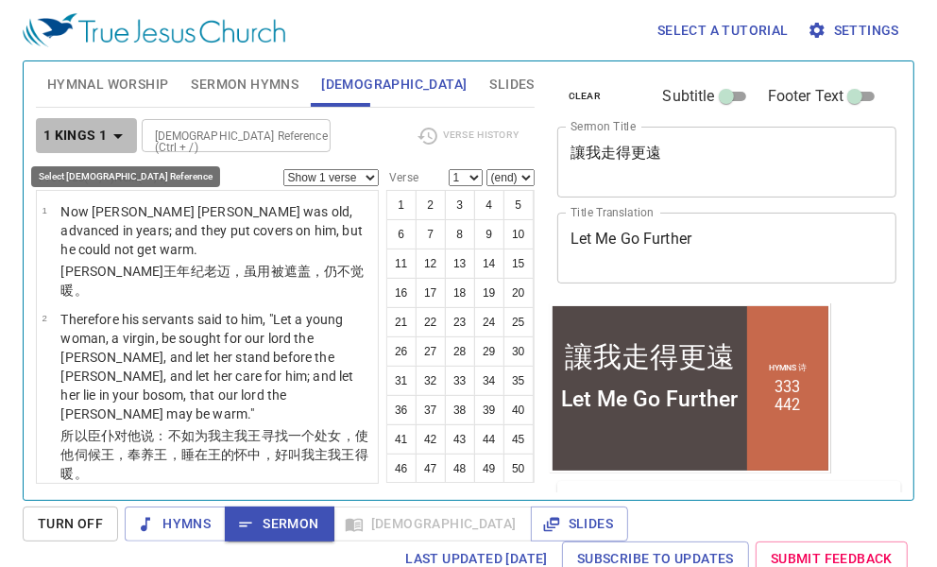
click at [111, 140] on icon "button" at bounding box center [118, 136] width 23 height 23
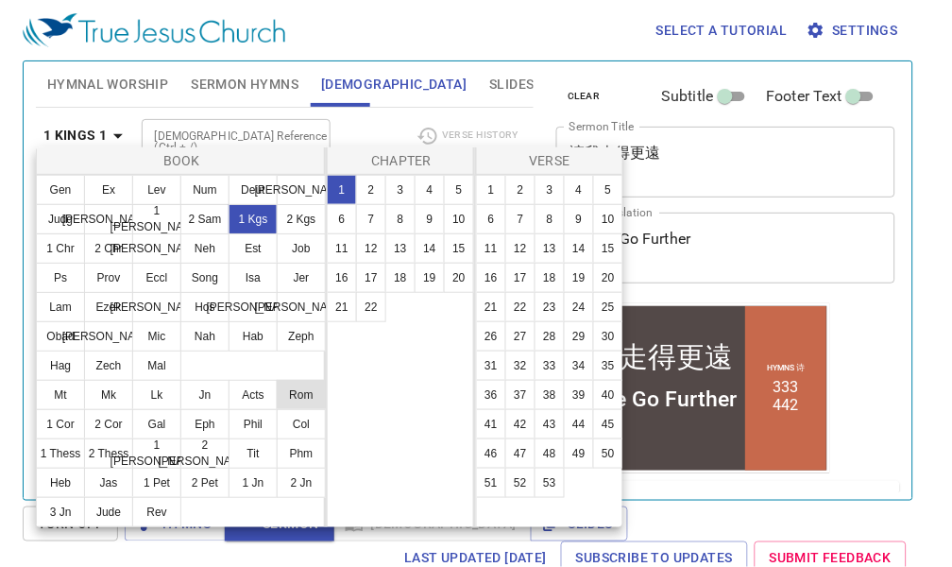
click at [277, 410] on button "Rom" at bounding box center [301, 395] width 49 height 30
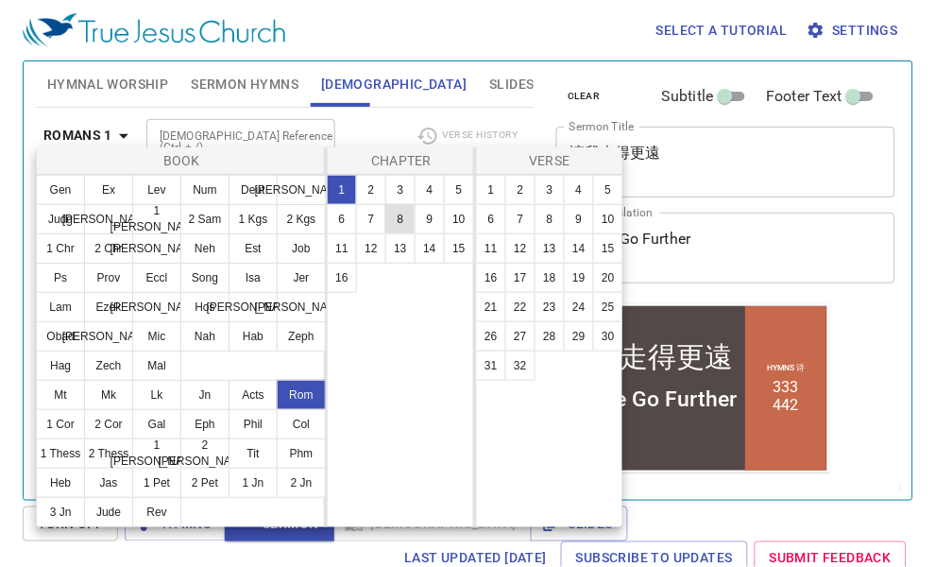
click at [406, 213] on button "8" at bounding box center [400, 219] width 30 height 30
click at [511, 78] on div at bounding box center [476, 283] width 952 height 567
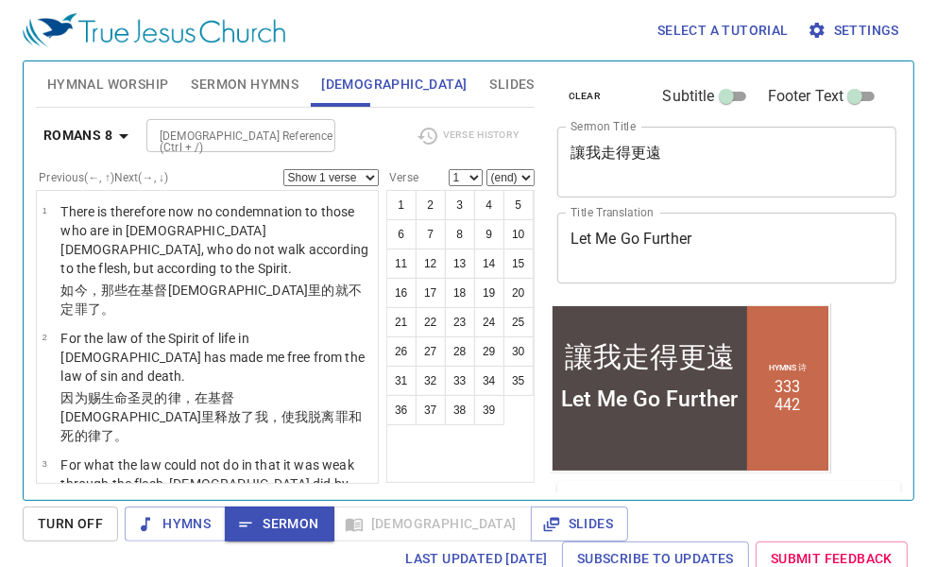
click at [538, 382] on div "Hymnal Worship Sermon Hymns Bible Slides Hymn search Hymn search clear Audio Pl…" at bounding box center [285, 273] width 514 height 438
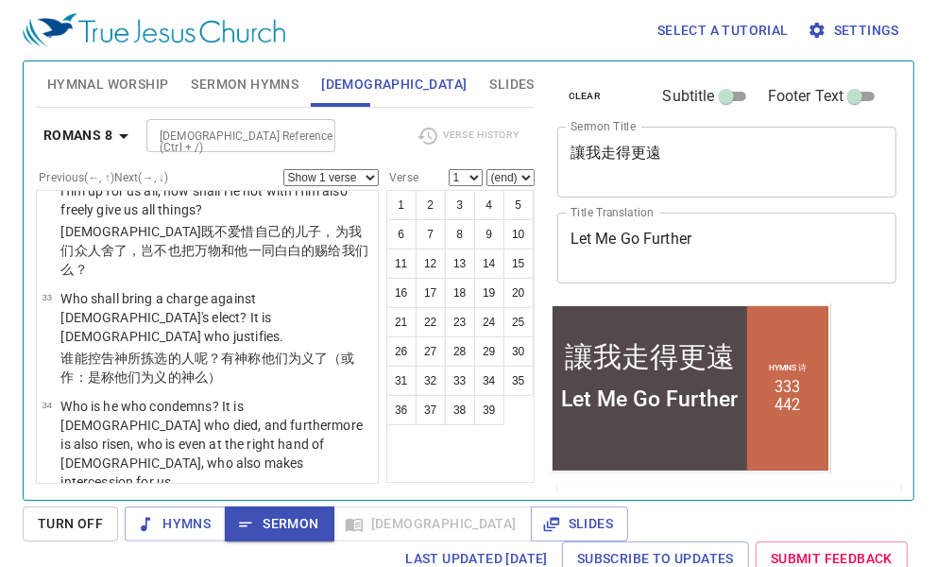
scroll to position [3567, 0]
select select "35"
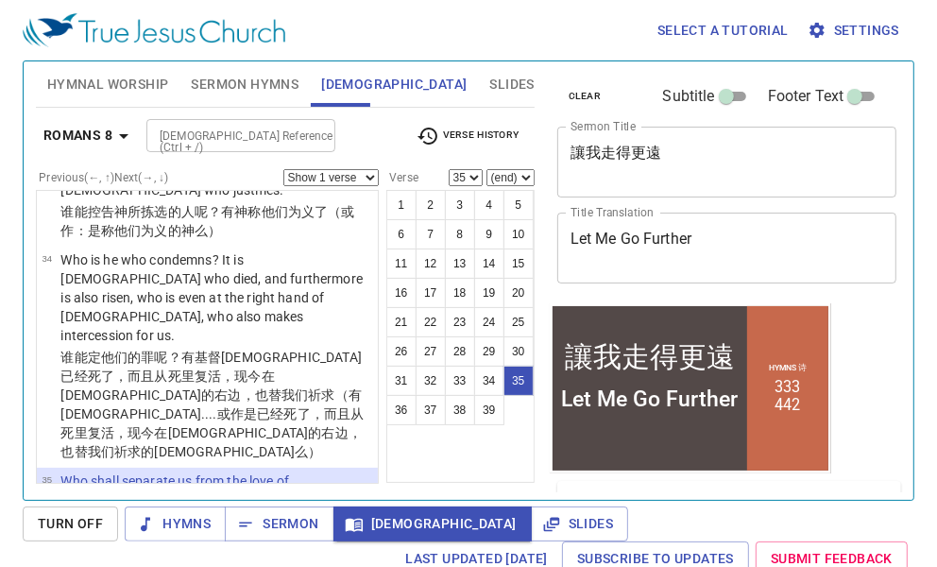
scroll to position [3662, 0]
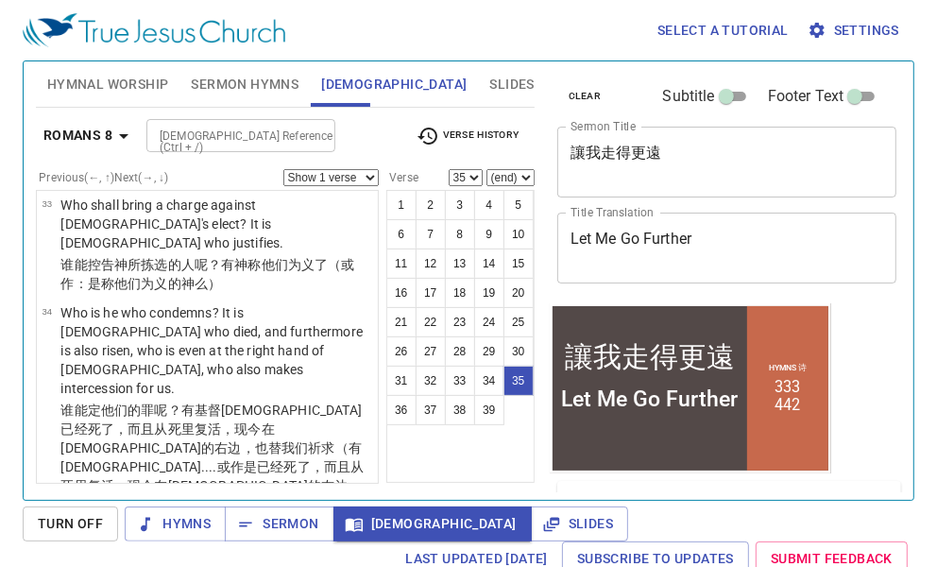
click at [550, 294] on div "clear Subtitle Footer Text Sermon Title 讓我走得更遠 x Sermon Title Title Translation…" at bounding box center [726, 182] width 352 height 242
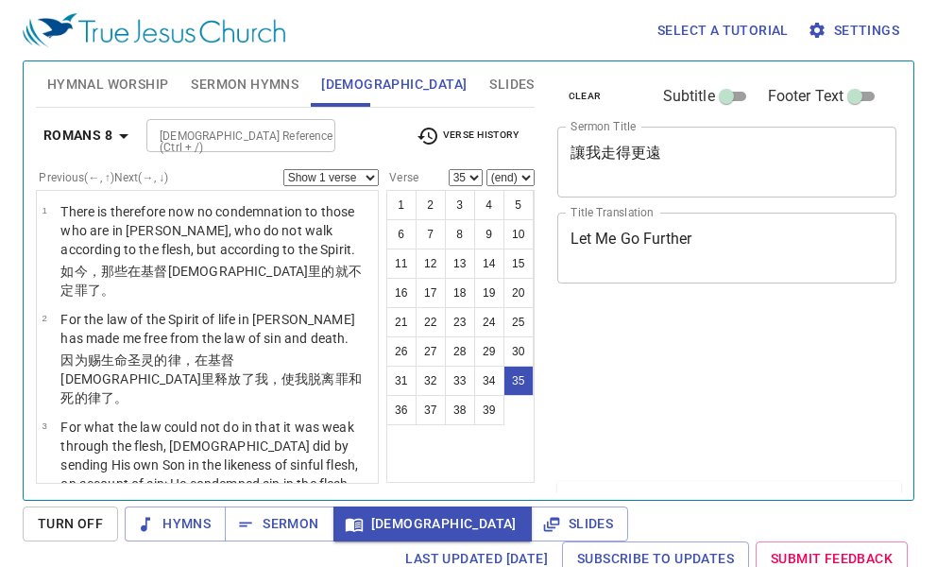
select select "35"
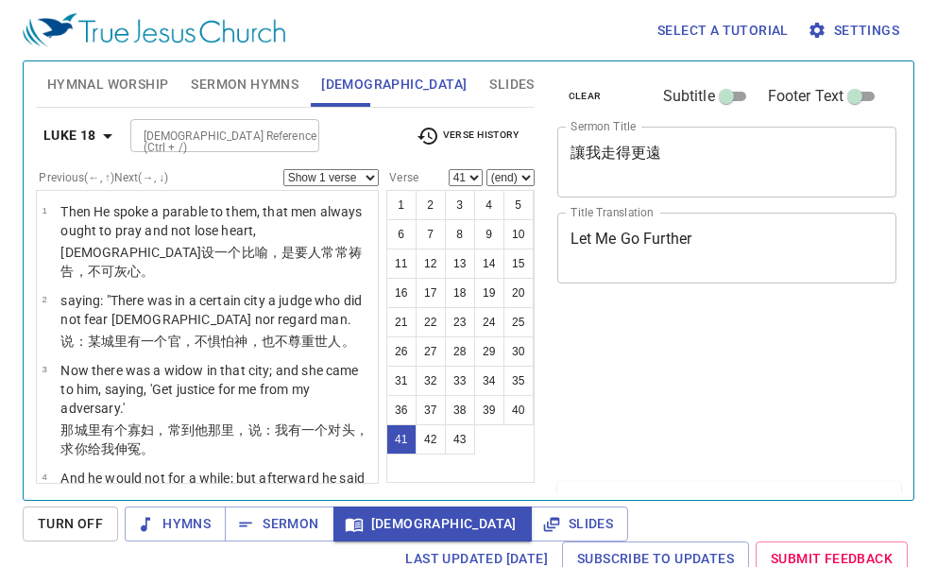
select select "41"
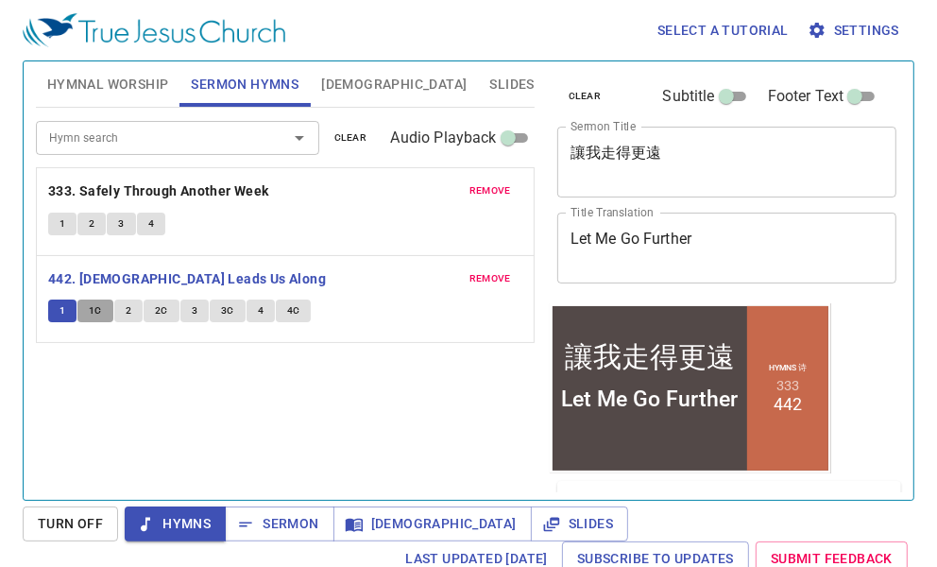
click at [92, 306] on span "1C" at bounding box center [95, 310] width 13 height 17
click at [294, 524] on span "Sermon" at bounding box center [279, 524] width 78 height 24
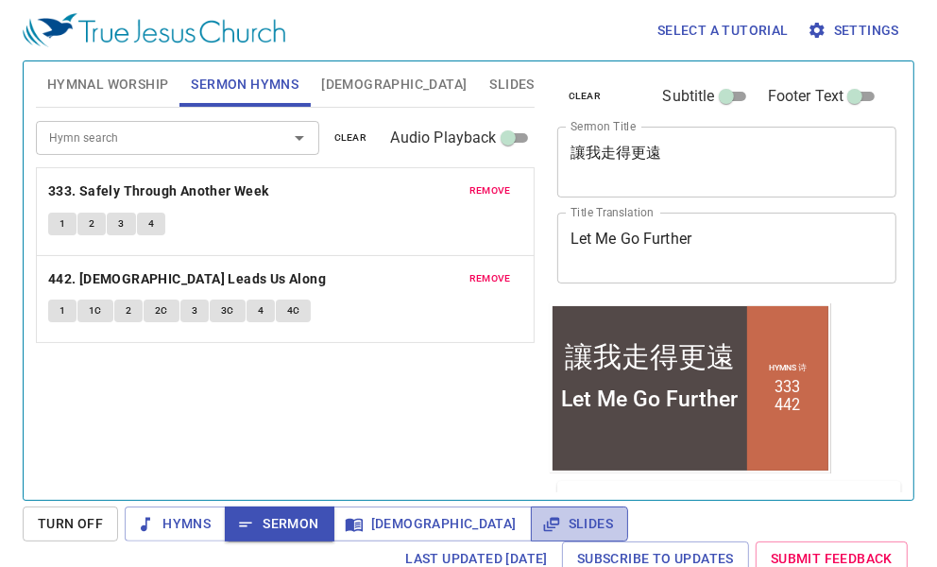
click at [542, 517] on icon "button" at bounding box center [551, 524] width 19 height 19
